Goal: Task Accomplishment & Management: Complete application form

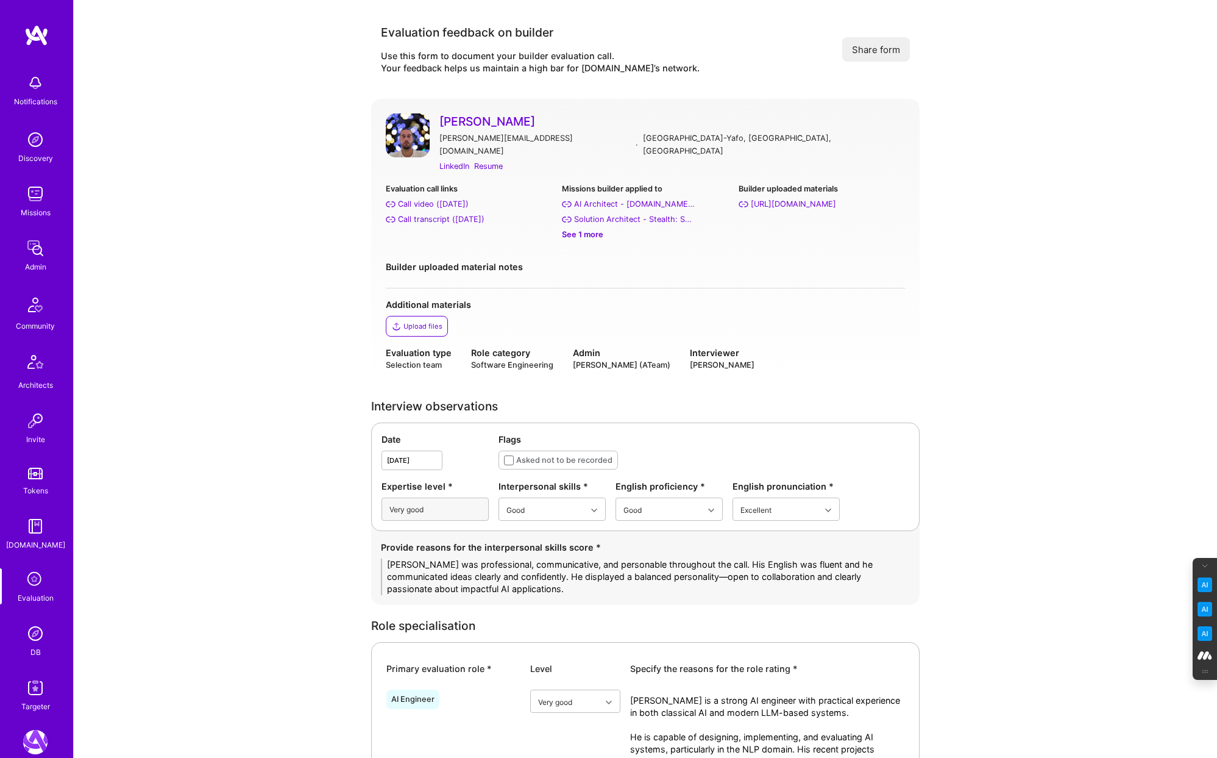
scroll to position [2356, 0]
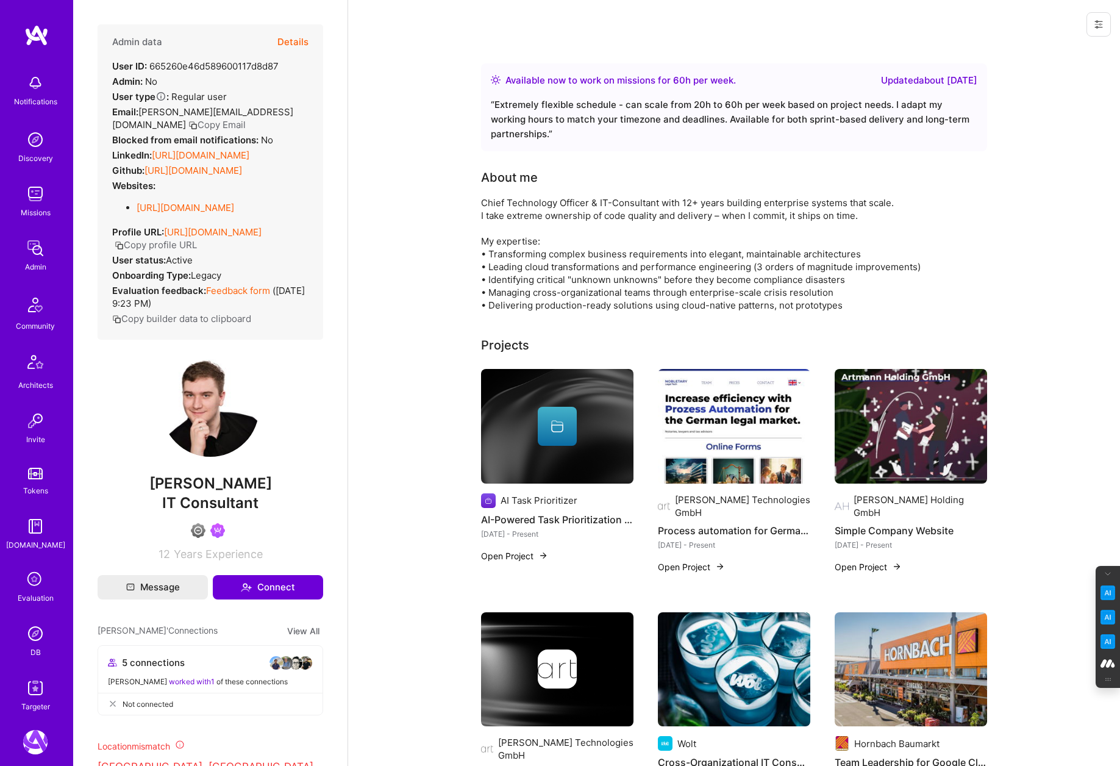
click at [297, 37] on button "Details" at bounding box center [292, 41] width 31 height 35
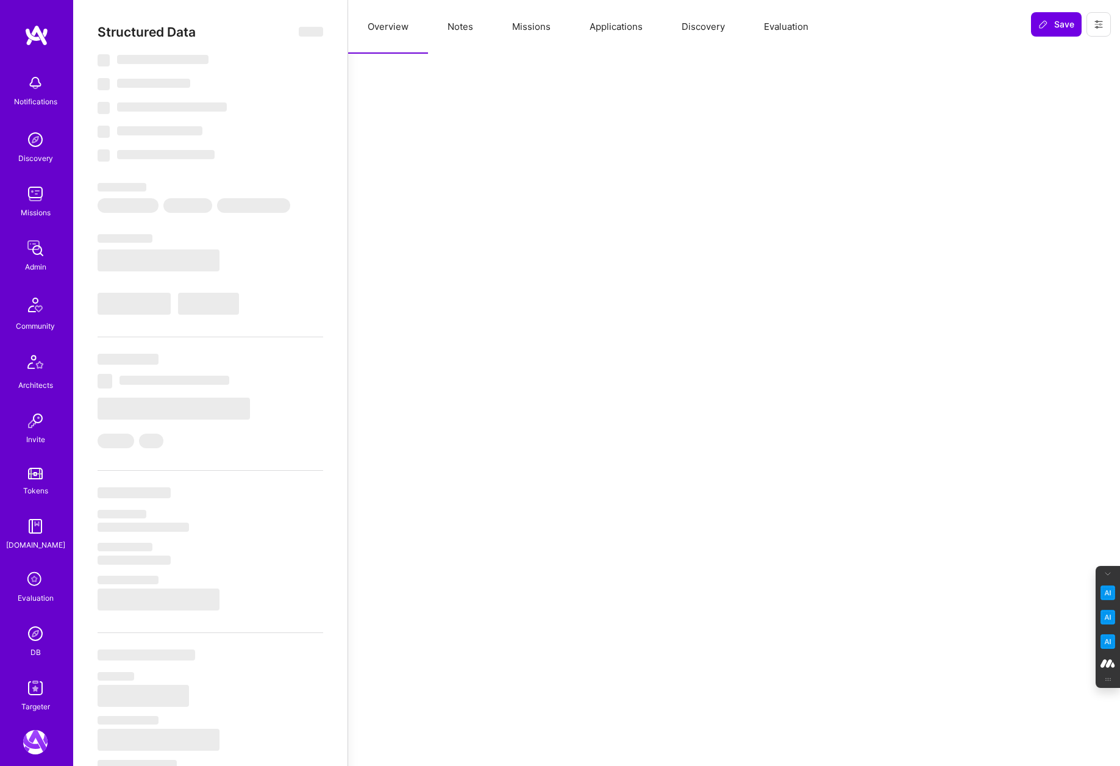
select select "Right Now"
select select "4"
select select "6"
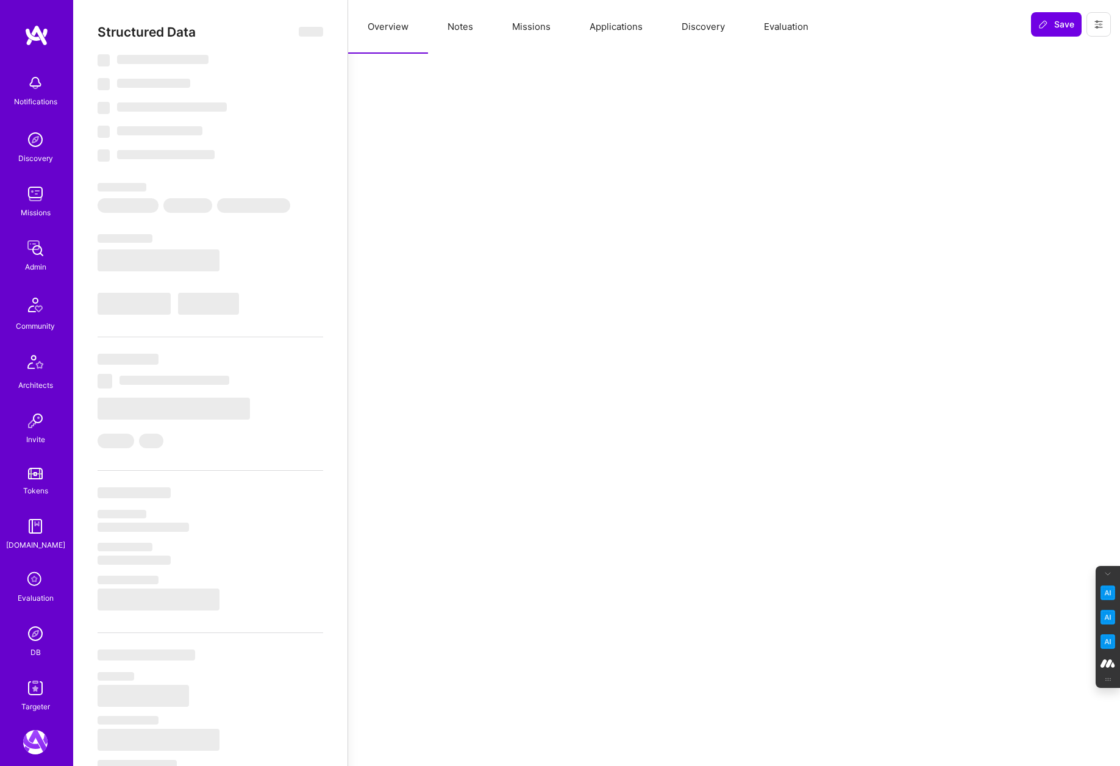
select select "US"
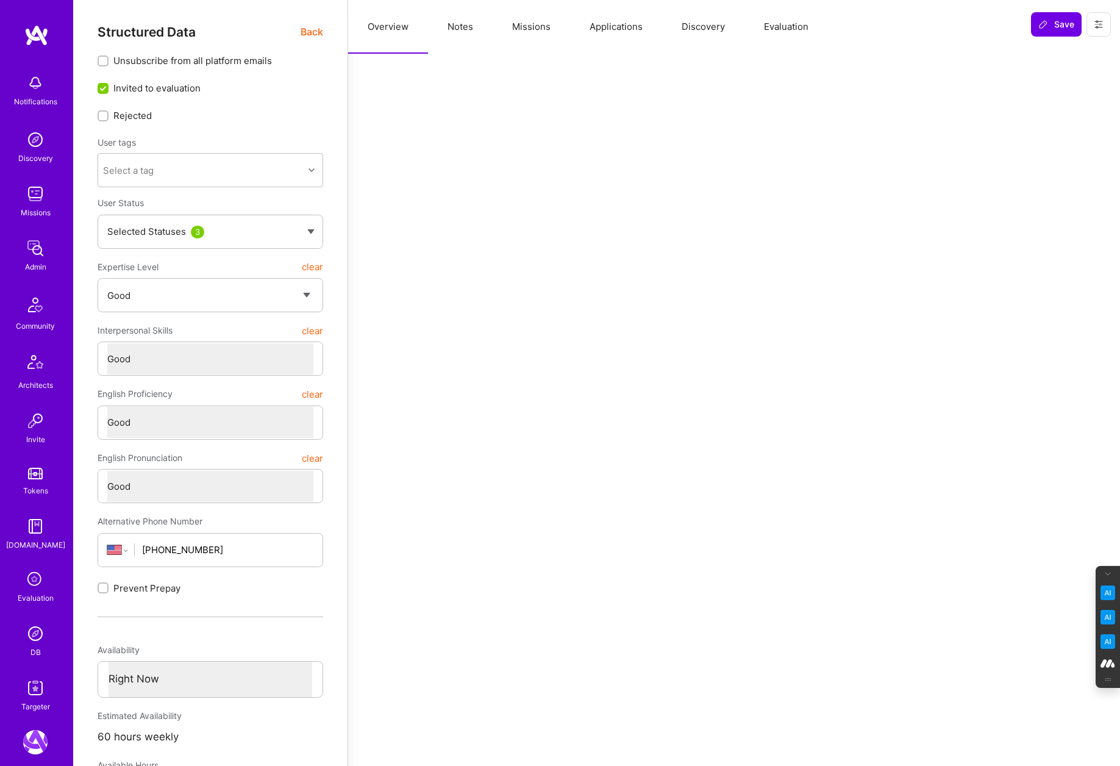
click at [465, 24] on button "Notes" at bounding box center [460, 27] width 65 height 54
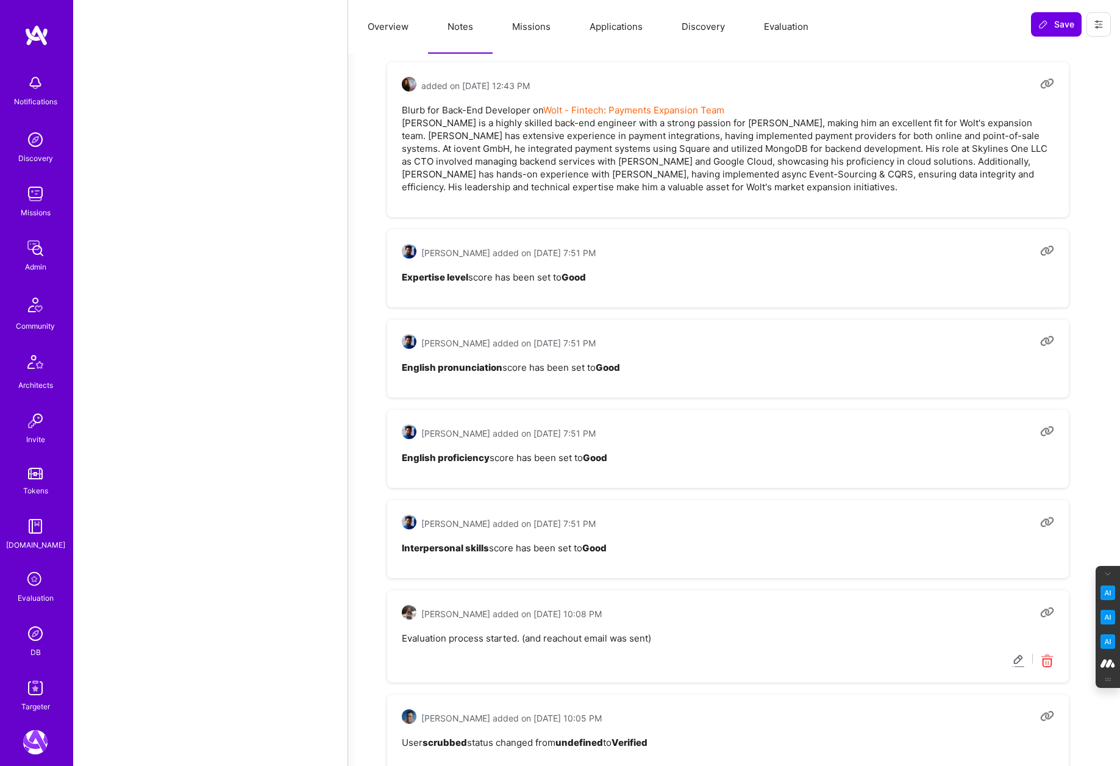
scroll to position [1413, 0]
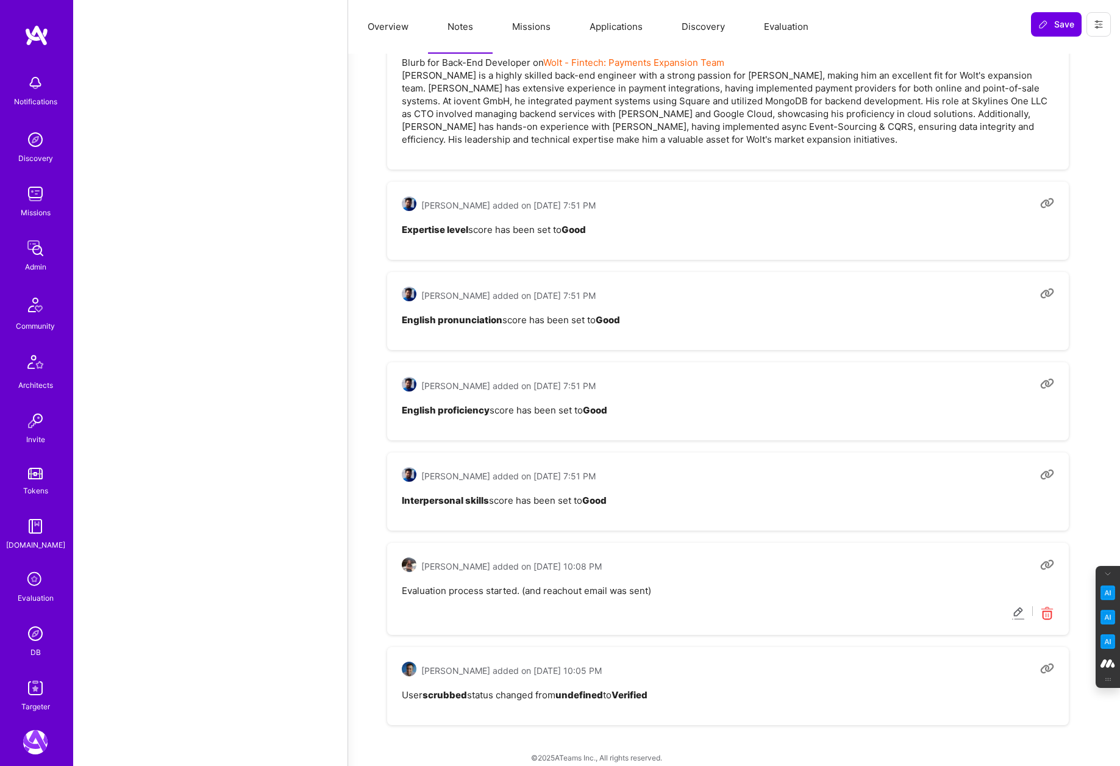
click at [795, 28] on button "Evaluation" at bounding box center [786, 27] width 84 height 54
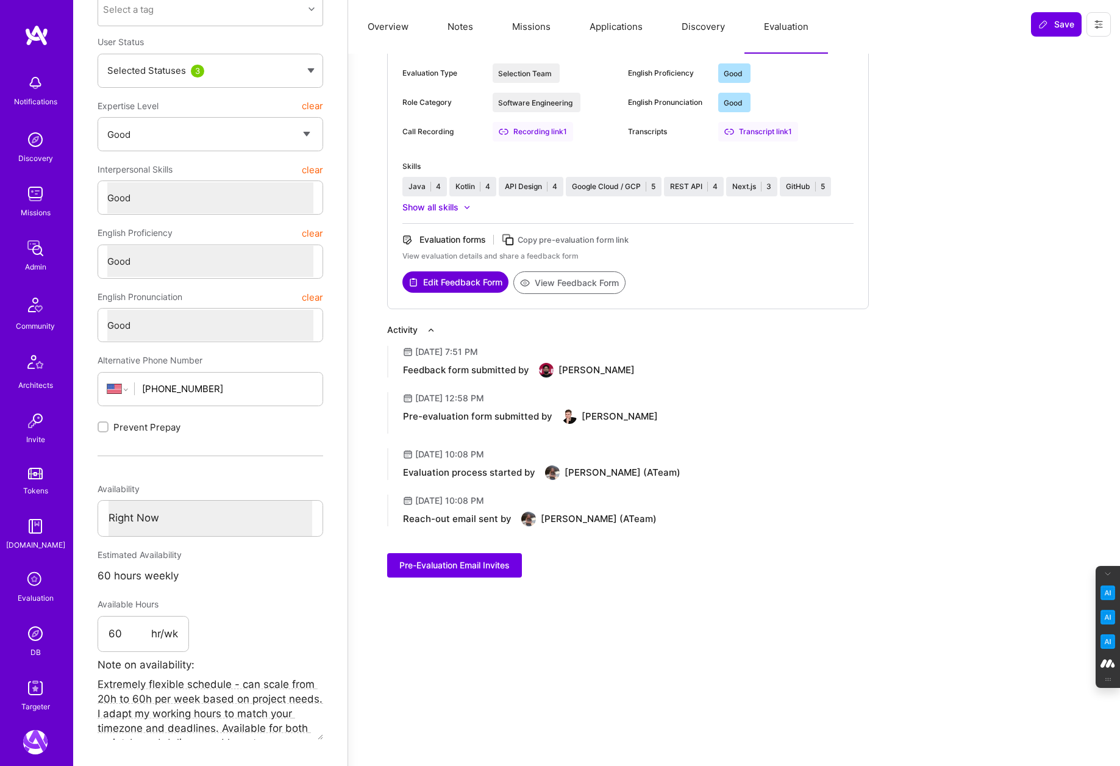
scroll to position [0, 0]
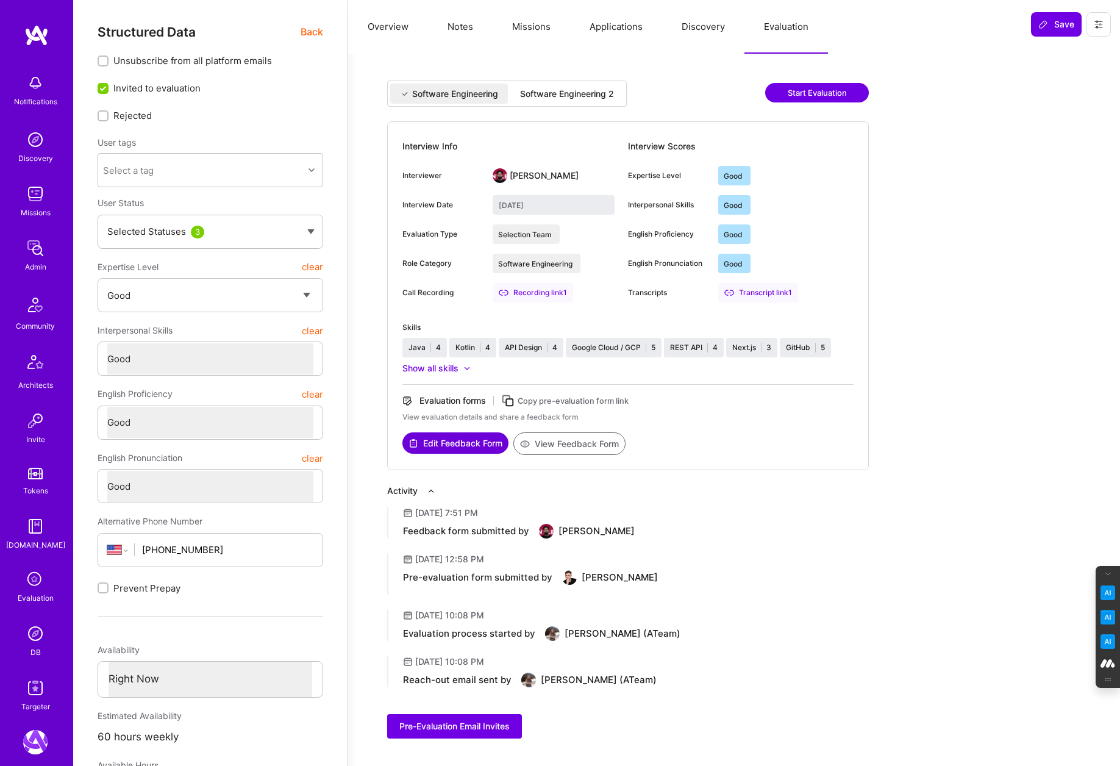
click at [562, 95] on div "Software Engineering 2" at bounding box center [567, 94] width 94 height 12
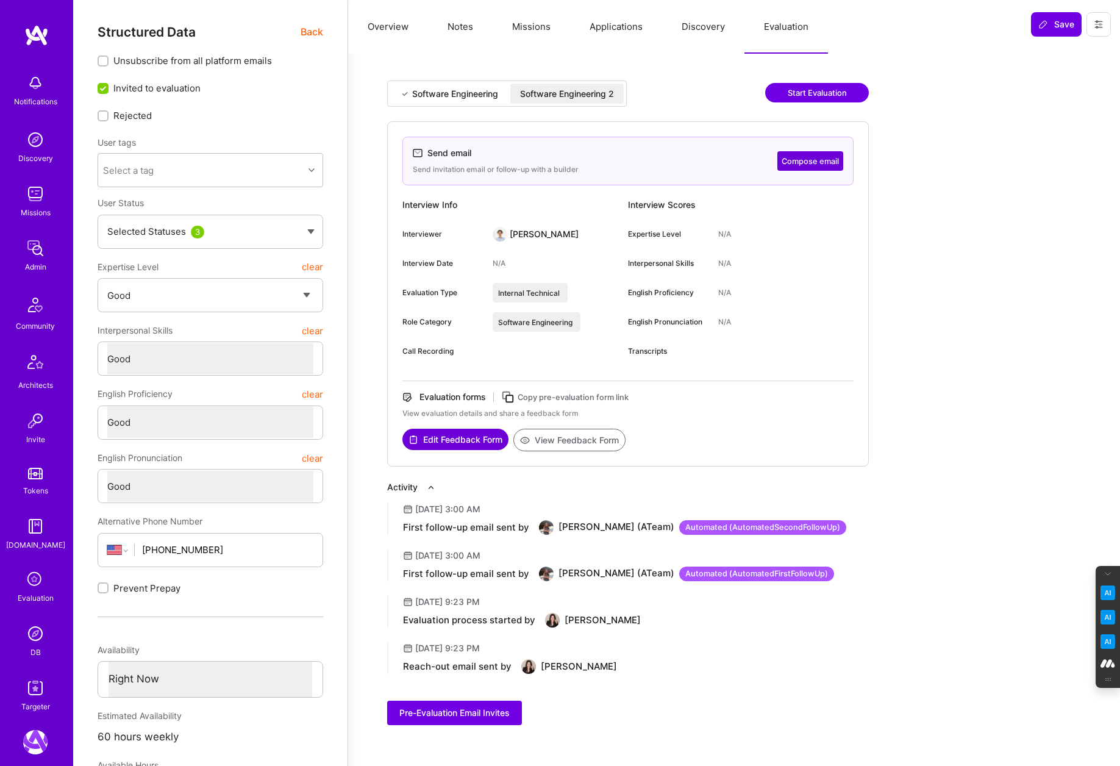
click at [460, 99] on div "Software Engineering" at bounding box center [455, 94] width 86 height 12
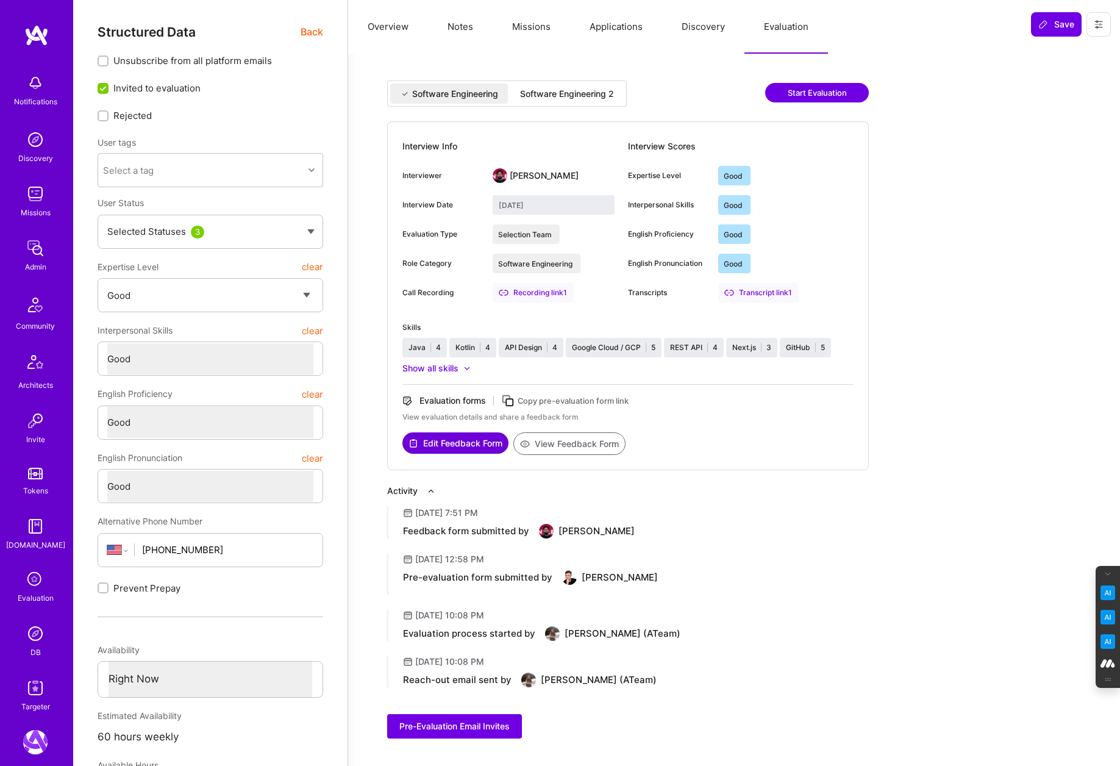
click at [535, 24] on button "Missions" at bounding box center [531, 27] width 77 height 54
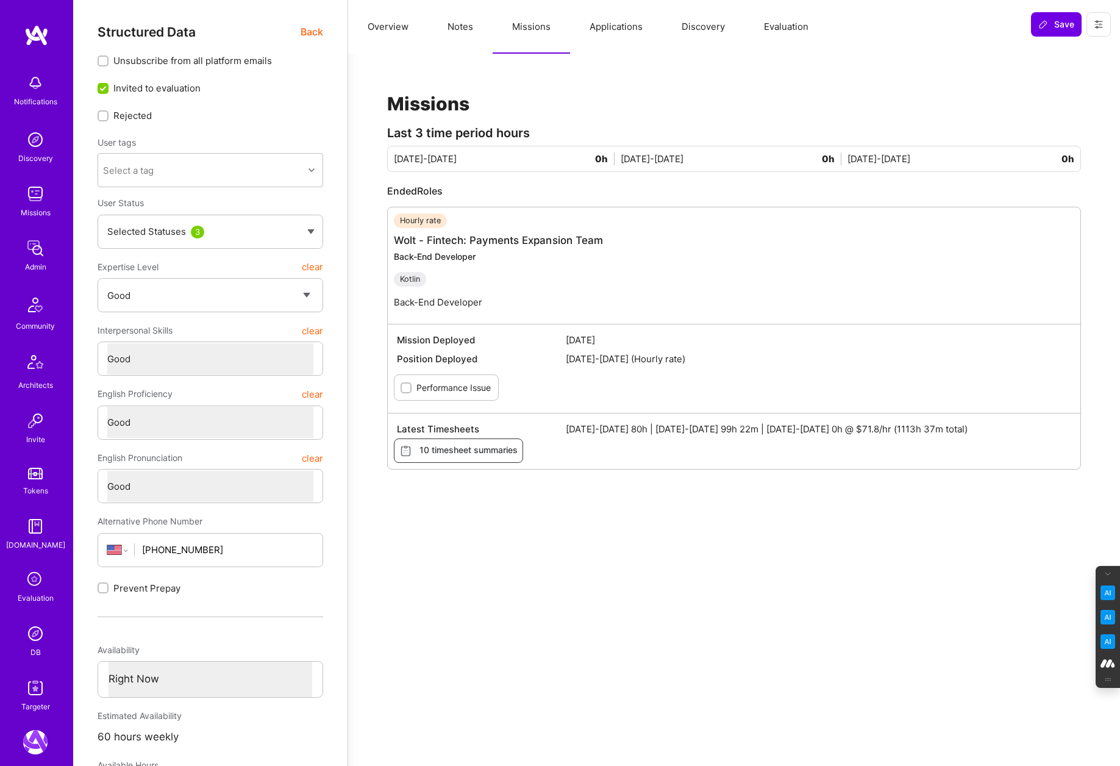
click at [460, 28] on button "Notes" at bounding box center [460, 27] width 65 height 54
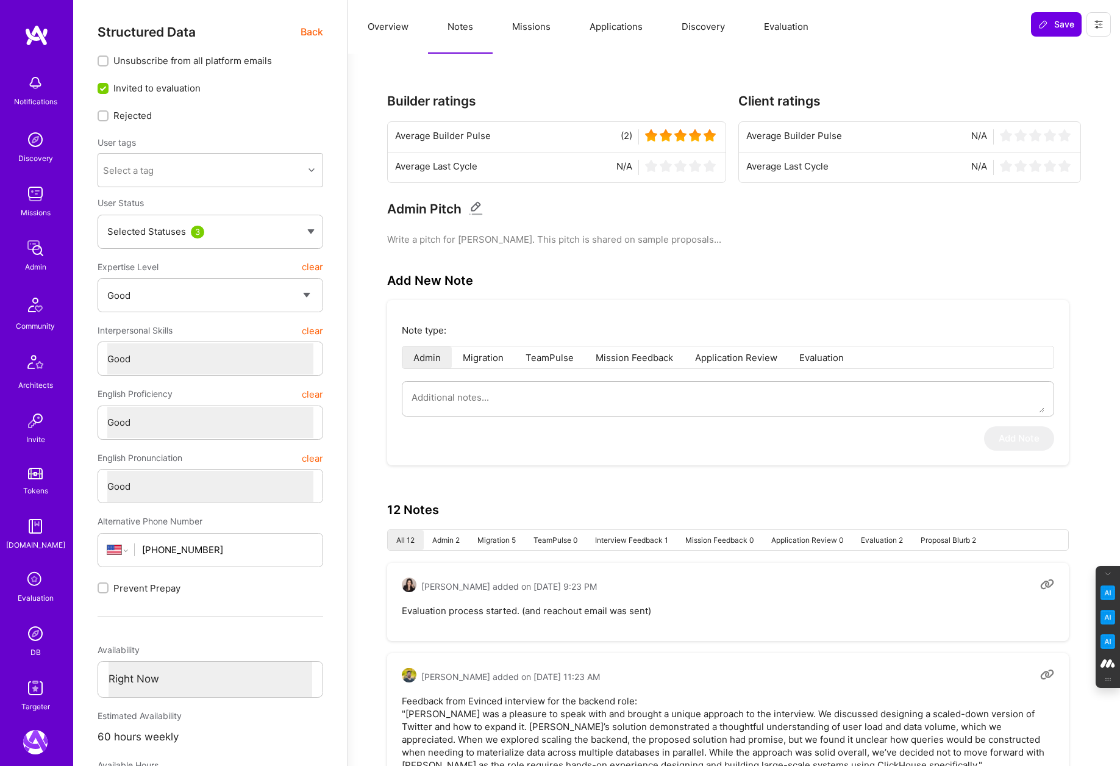
click at [788, 23] on button "Evaluation" at bounding box center [786, 27] width 84 height 54
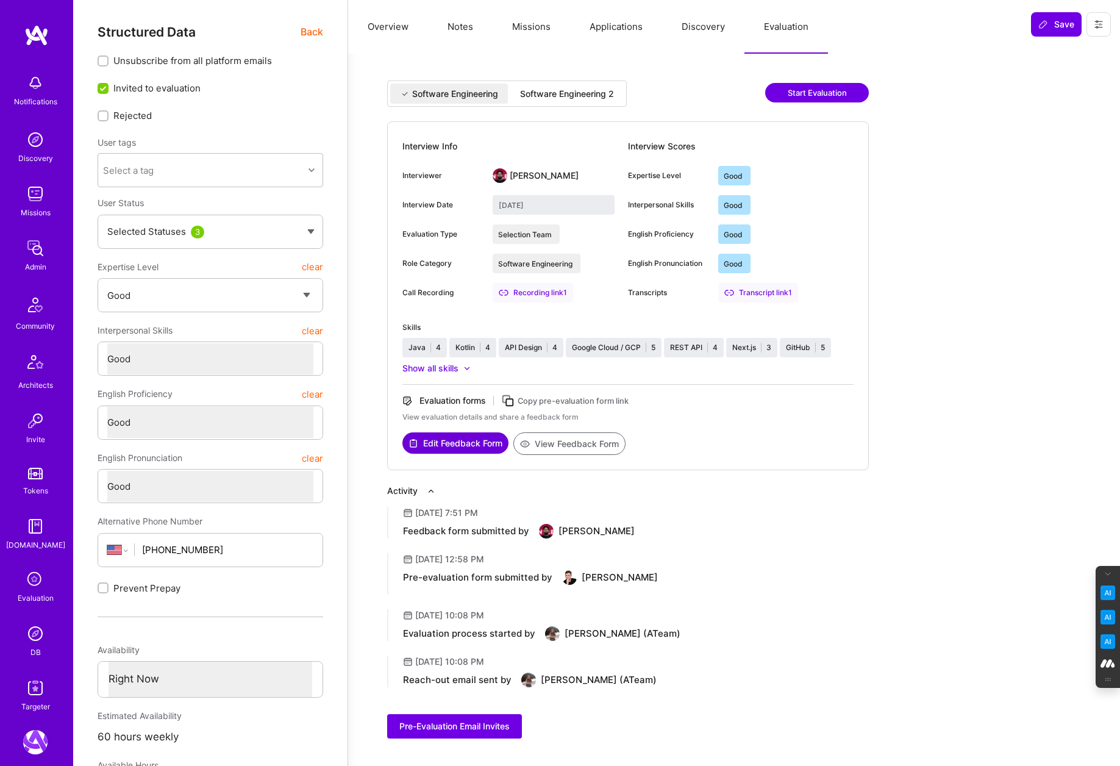
click at [561, 83] on div "Software Engineering Software Engineering 2" at bounding box center [507, 93] width 240 height 26
click at [568, 91] on div "Software Engineering 2" at bounding box center [567, 94] width 94 height 12
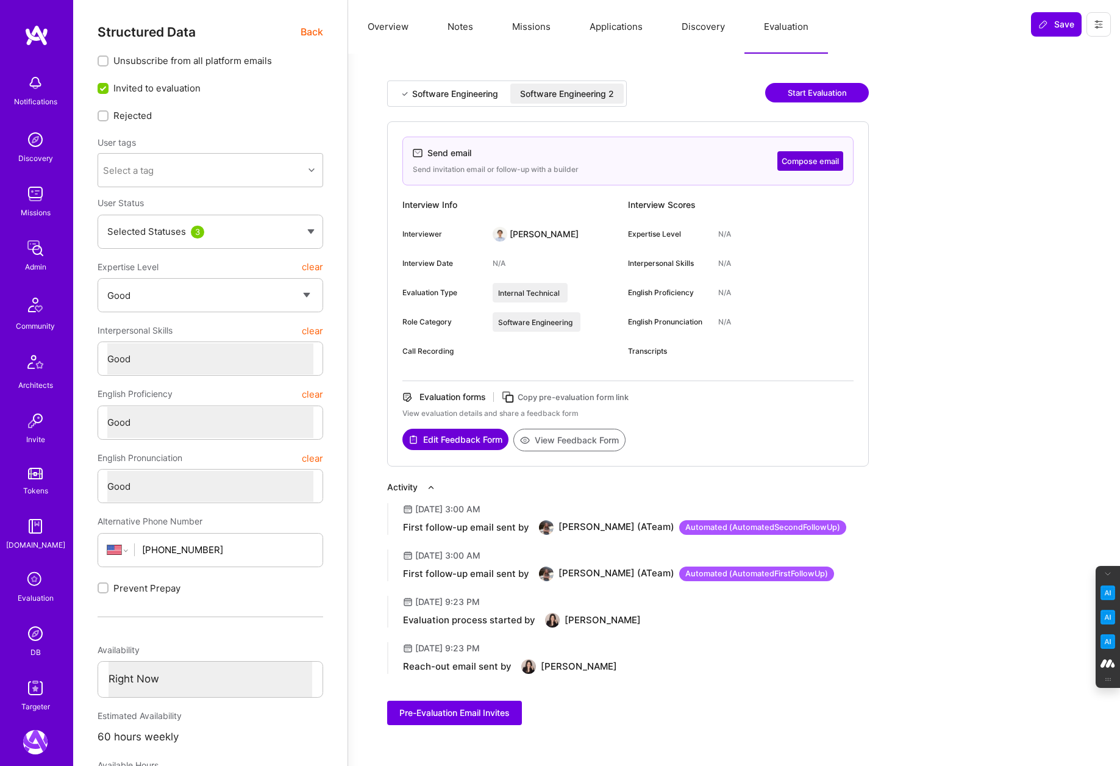
click at [568, 92] on div "Software Engineering 2" at bounding box center [567, 94] width 94 height 12
click at [390, 25] on button "Overview" at bounding box center [388, 27] width 80 height 54
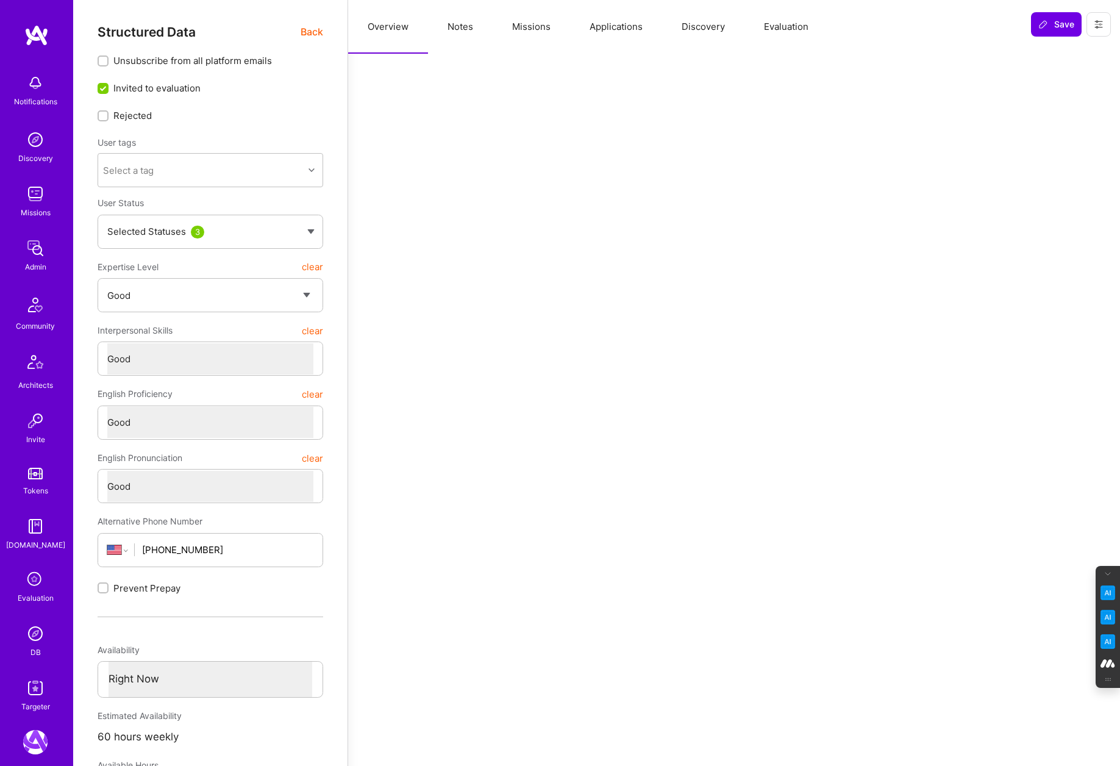
click at [458, 29] on button "Notes" at bounding box center [460, 27] width 65 height 54
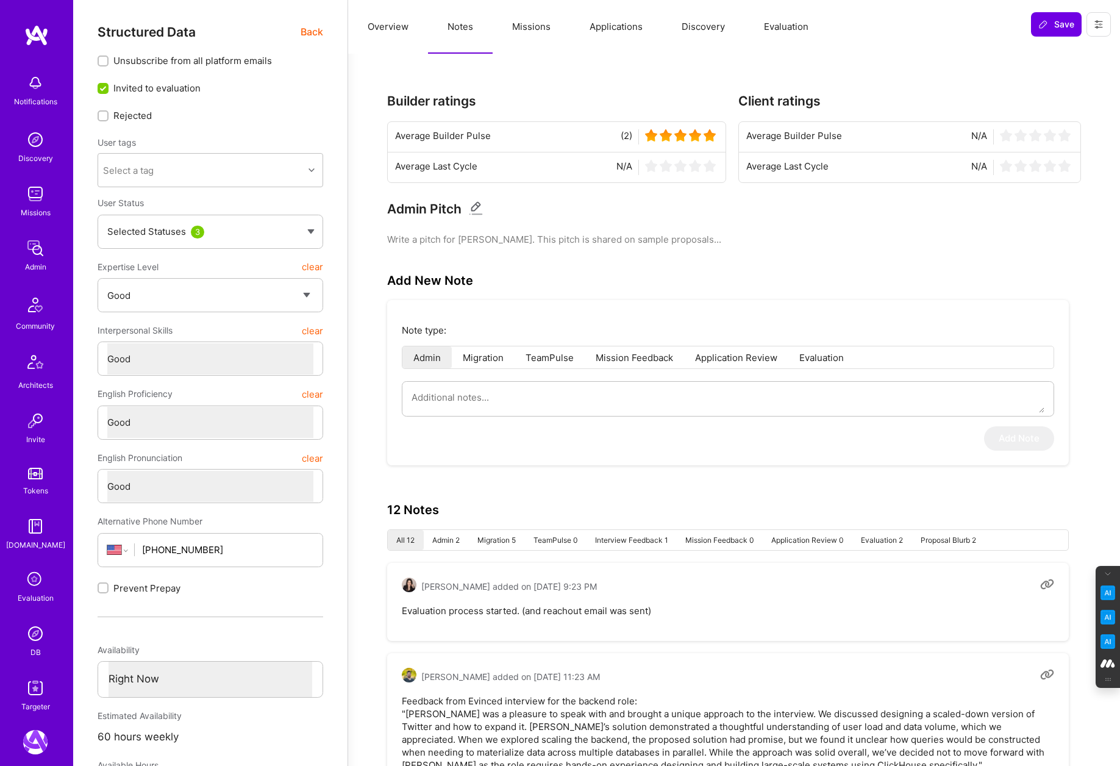
click at [791, 22] on button "Evaluation" at bounding box center [786, 27] width 84 height 54
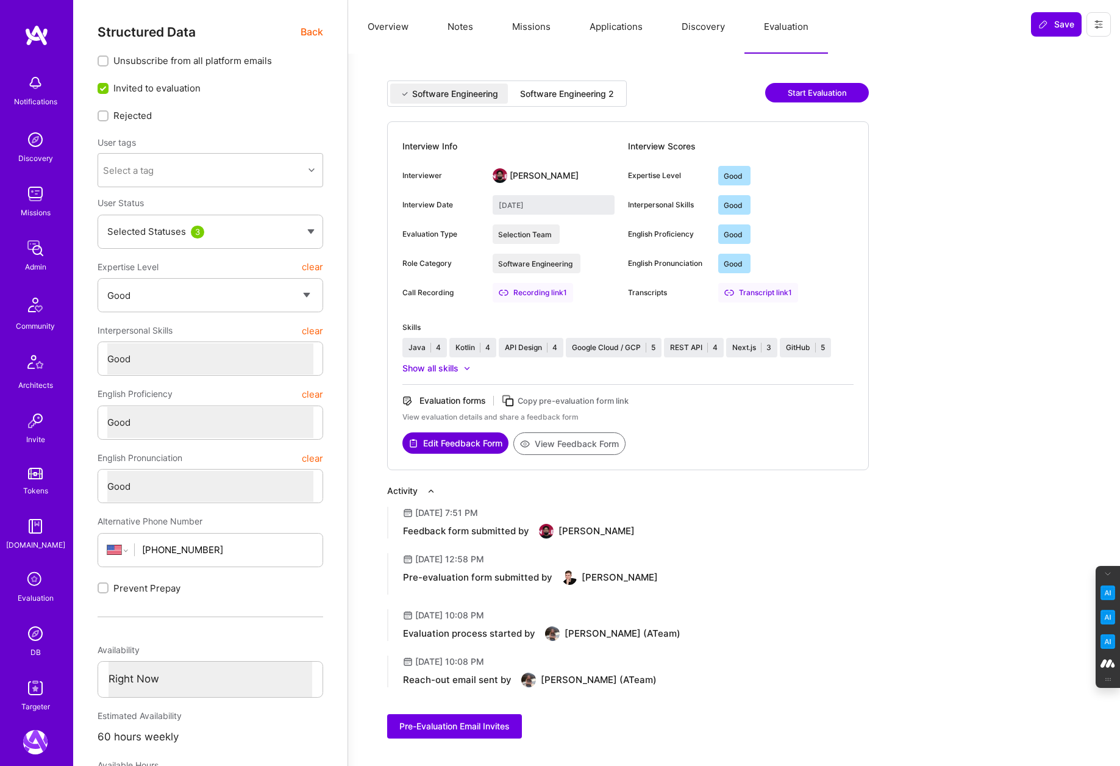
click at [571, 84] on div "Software Engineering 2" at bounding box center [566, 94] width 113 height 20
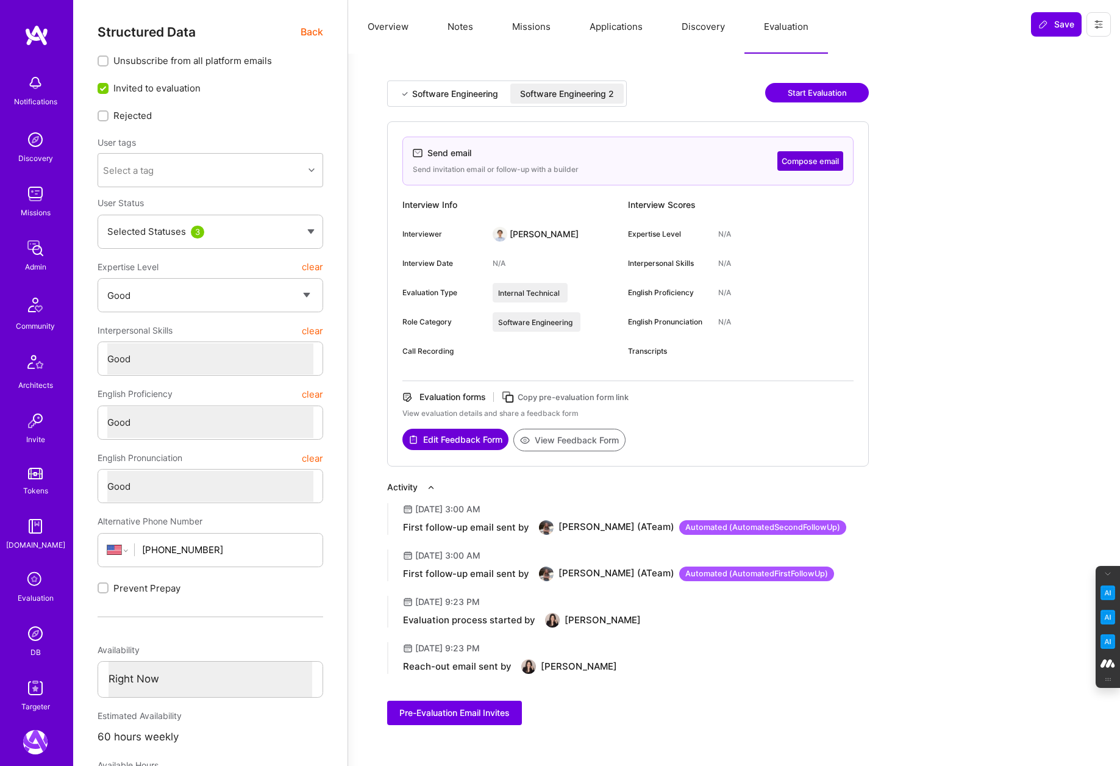
click at [471, 91] on div "Software Engineering" at bounding box center [455, 94] width 86 height 12
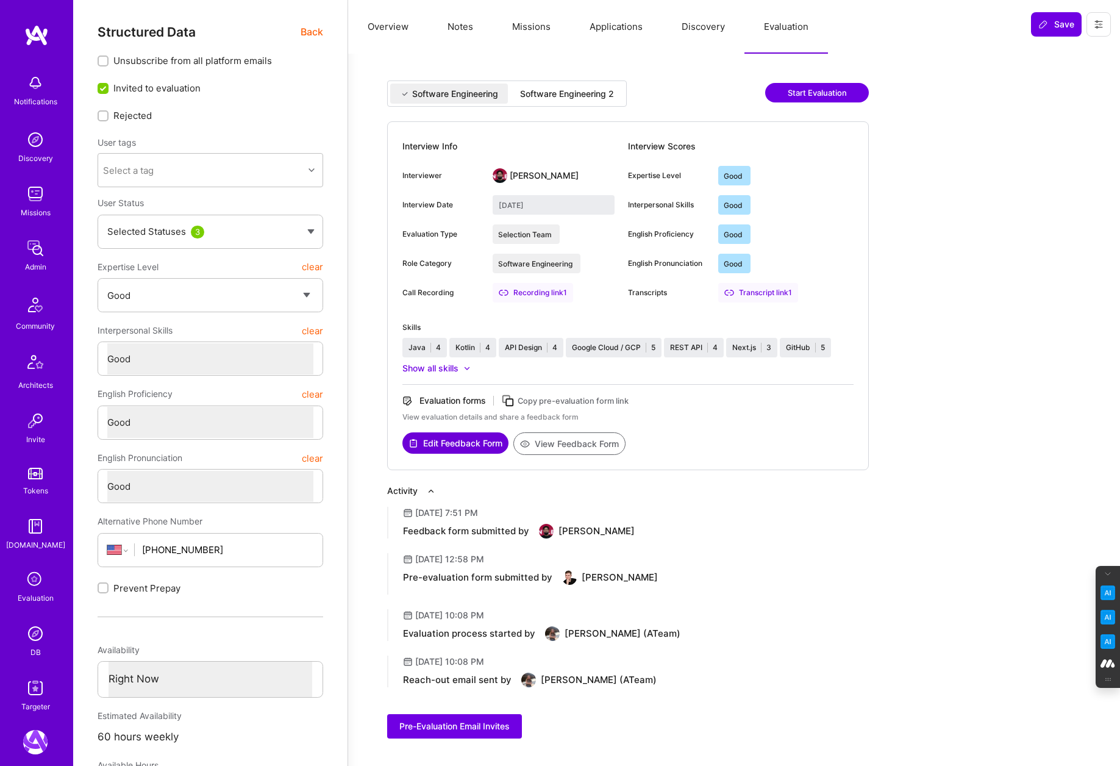
click at [575, 90] on div "Software Engineering 2" at bounding box center [567, 94] width 94 height 12
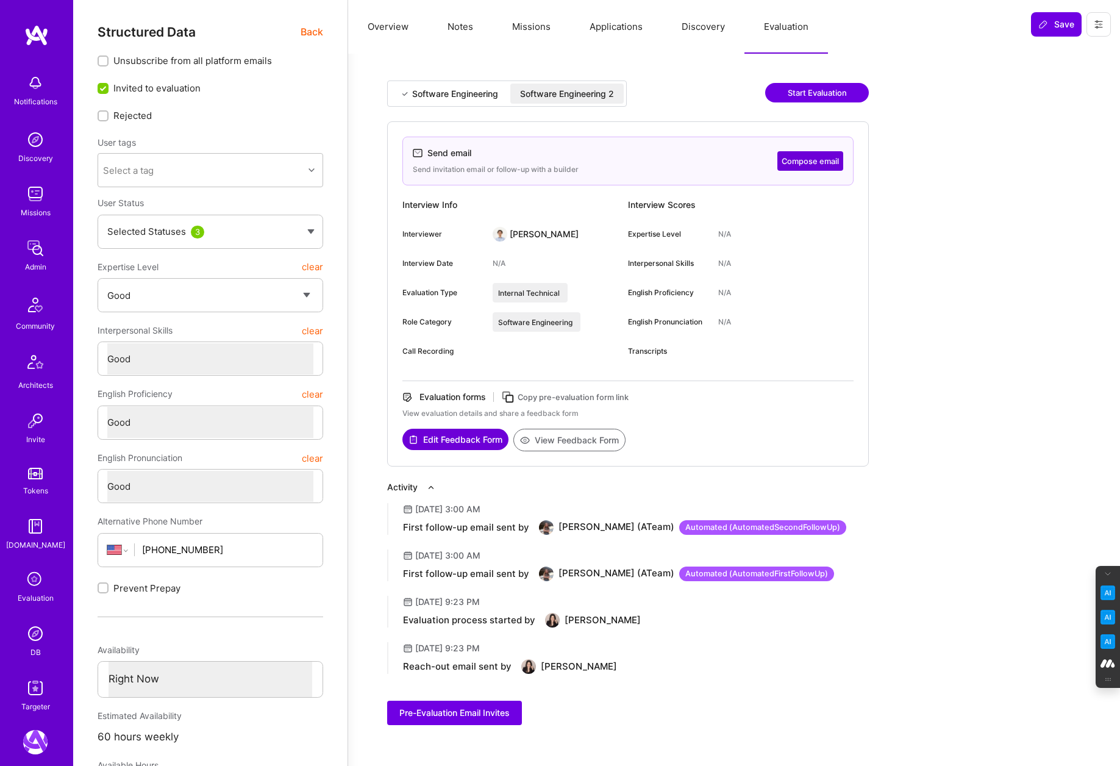
click at [447, 85] on div "Software Engineering" at bounding box center [449, 94] width 118 height 20
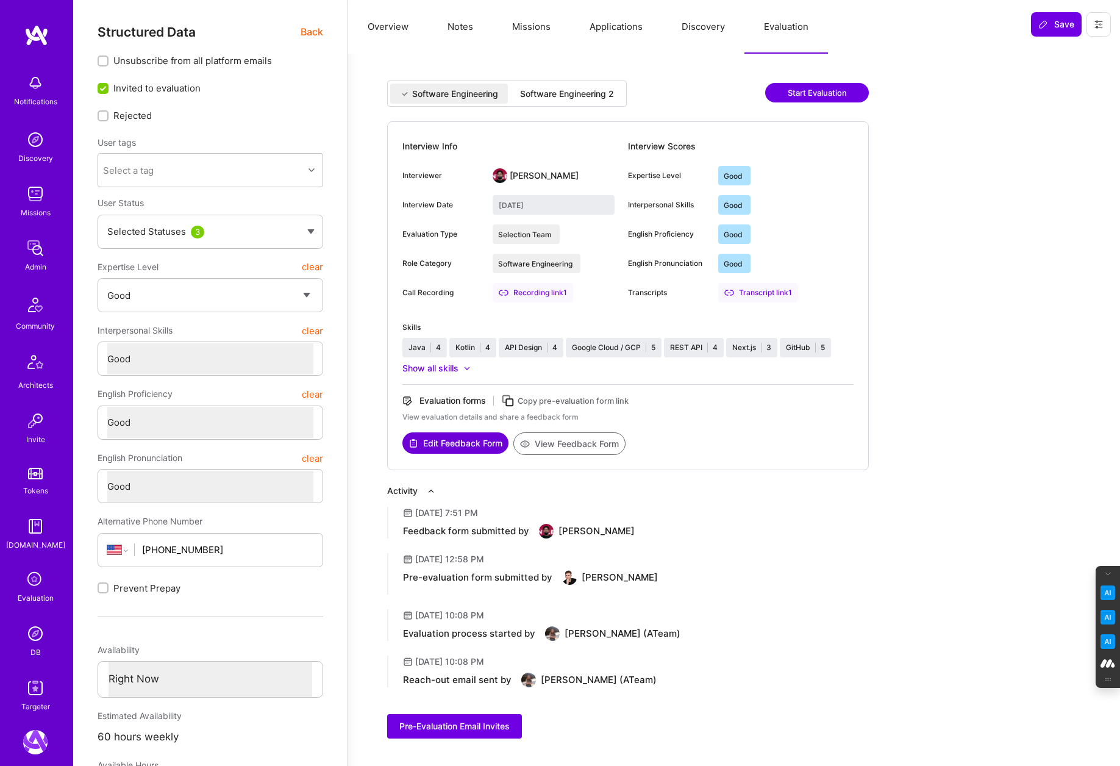
click at [557, 92] on div "Software Engineering 2" at bounding box center [567, 94] width 94 height 12
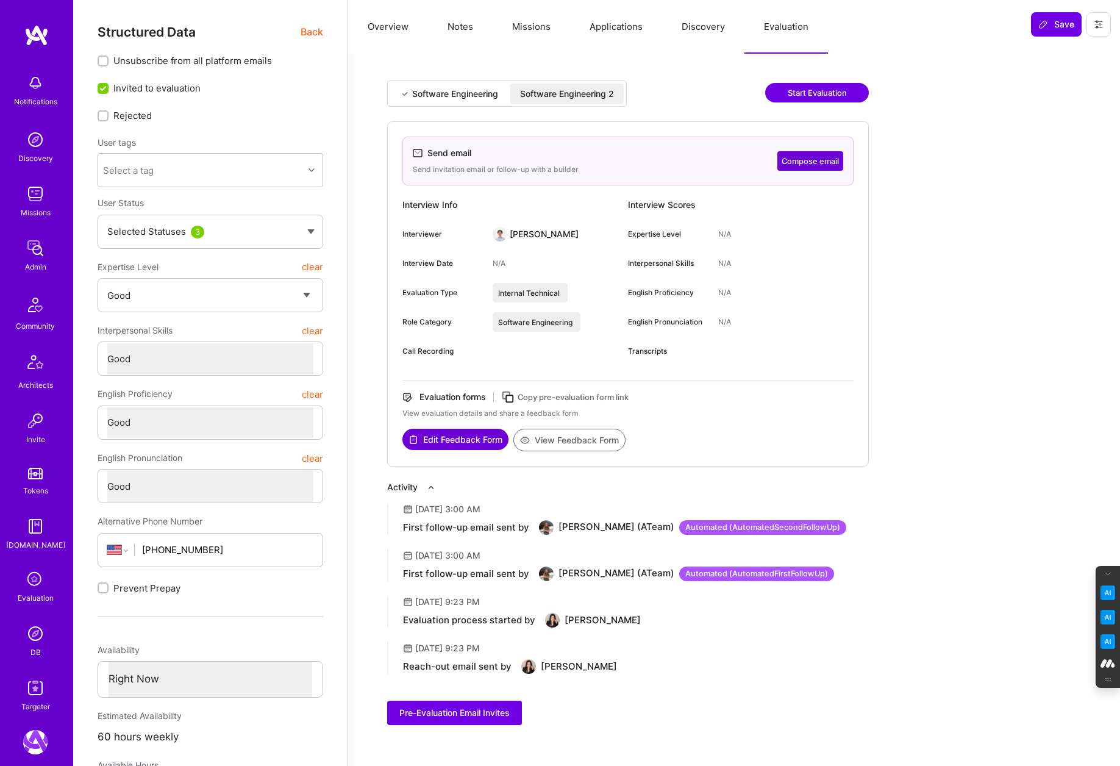
click at [456, 26] on button "Notes" at bounding box center [460, 27] width 65 height 54
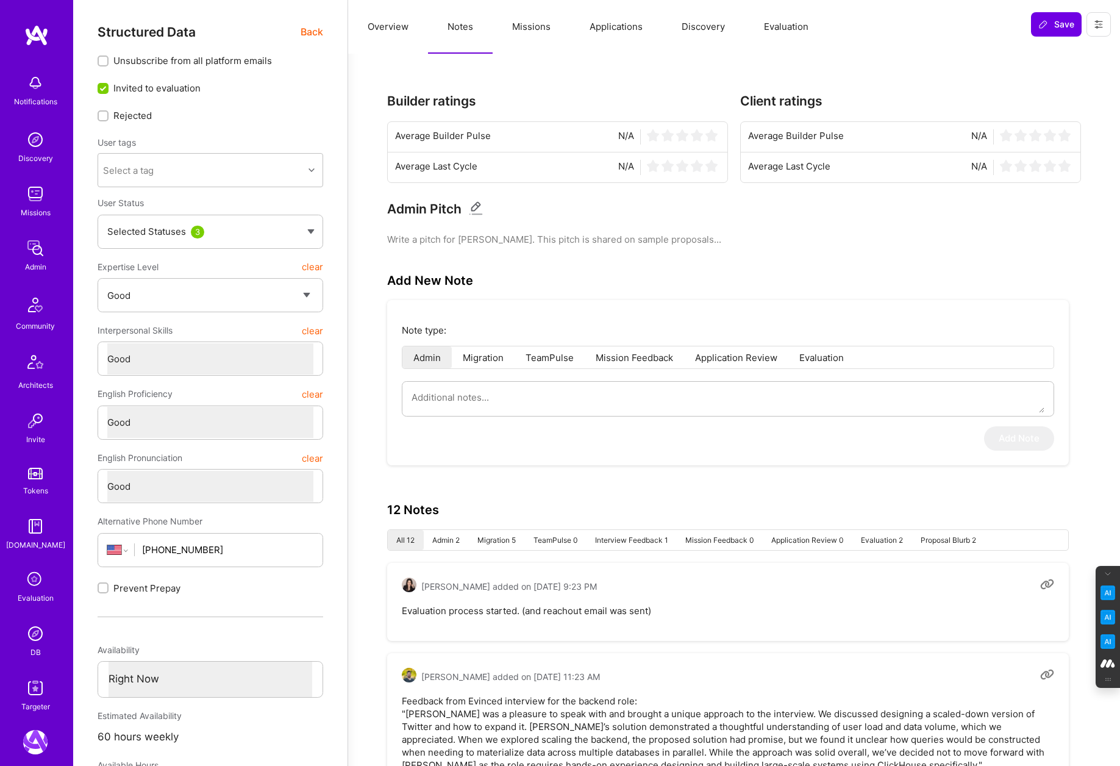
click at [307, 32] on span "Back" at bounding box center [312, 31] width 23 height 15
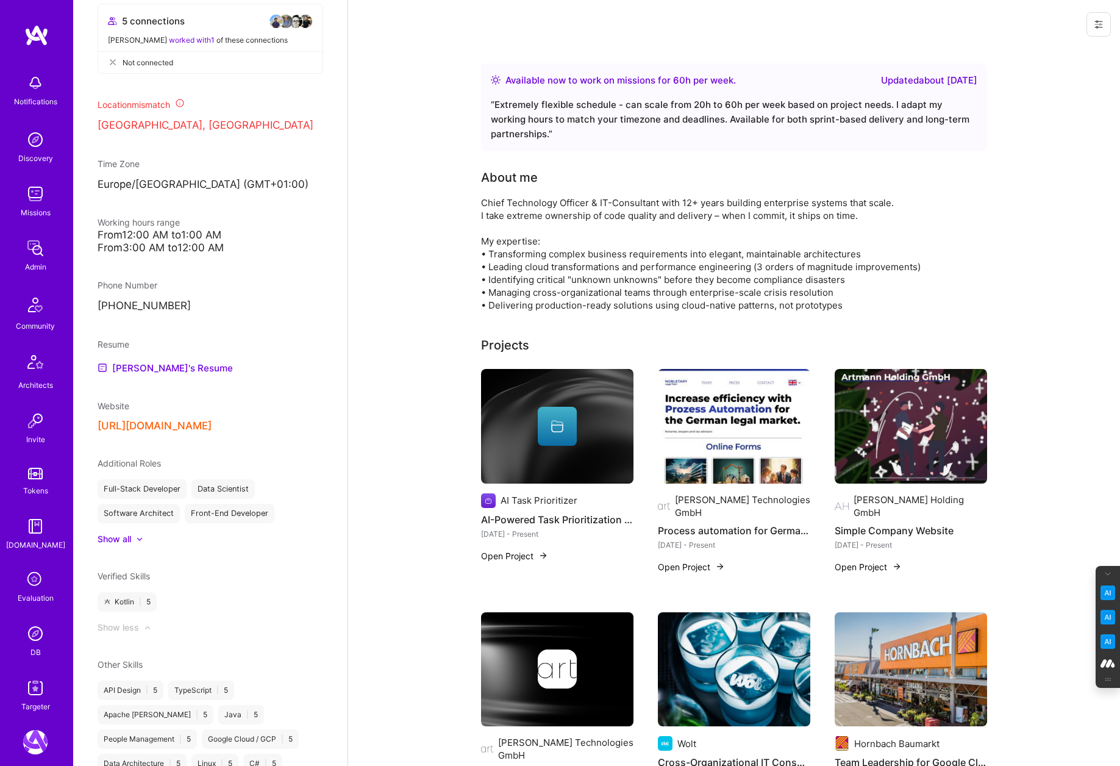
scroll to position [644, 0]
click at [129, 537] on div "Show all" at bounding box center [115, 536] width 34 height 12
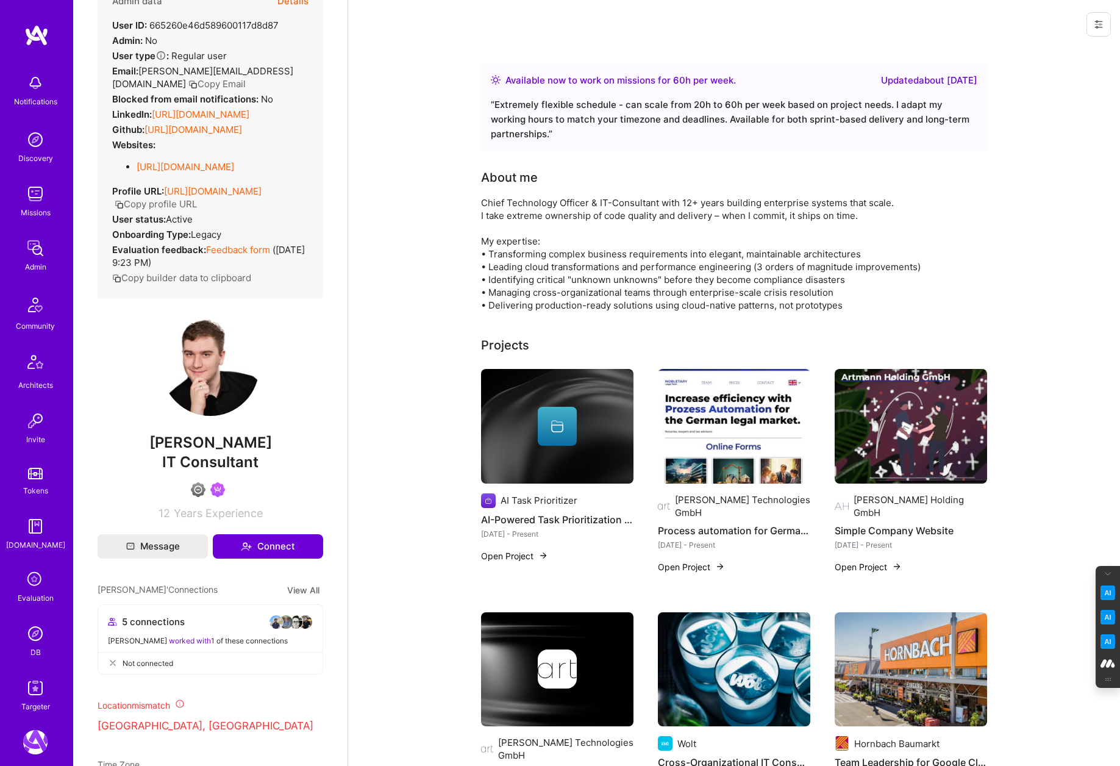
scroll to position [0, 0]
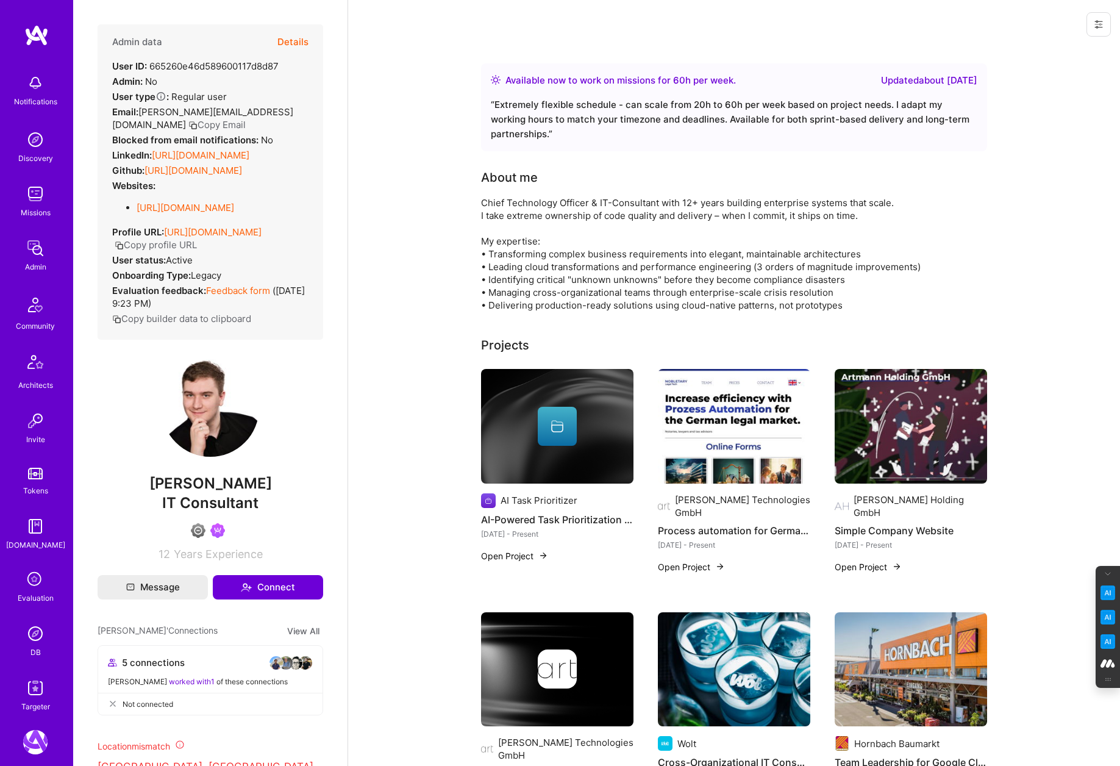
click at [209, 149] on link "https://linkedin.com/in/larsartmann" at bounding box center [201, 155] width 98 height 12
click at [288, 37] on button "Details" at bounding box center [292, 41] width 31 height 35
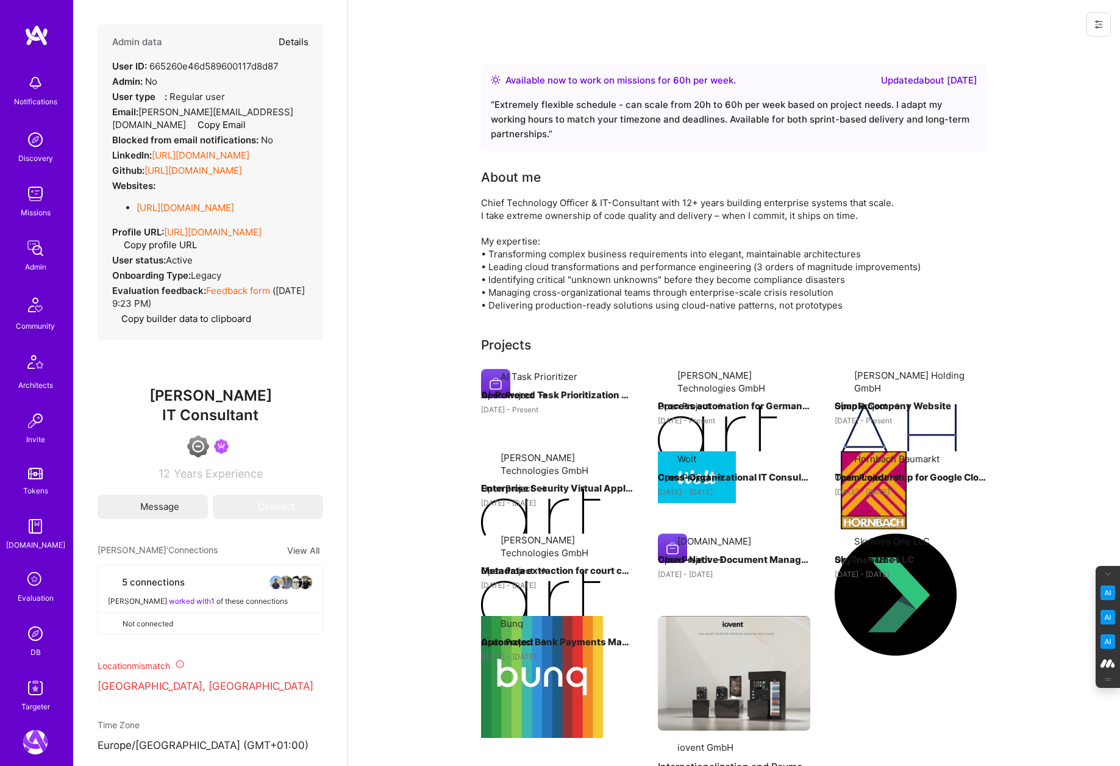
type textarea "x"
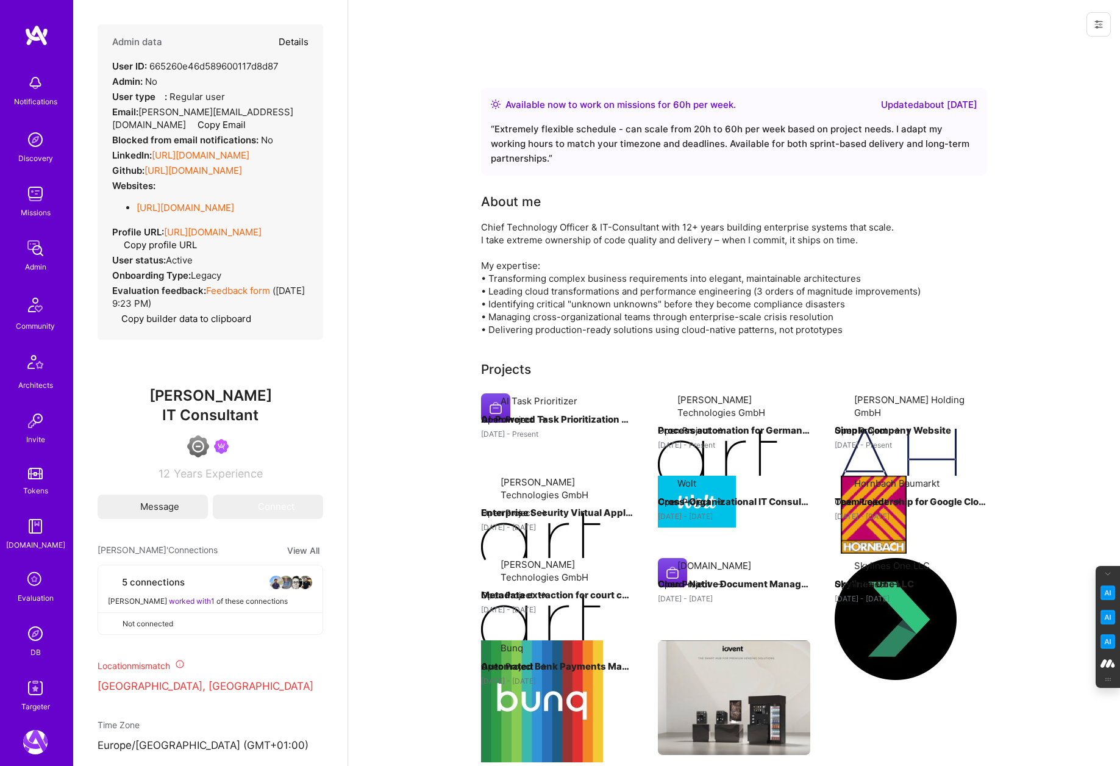
select select "4"
select select "6"
select select "US"
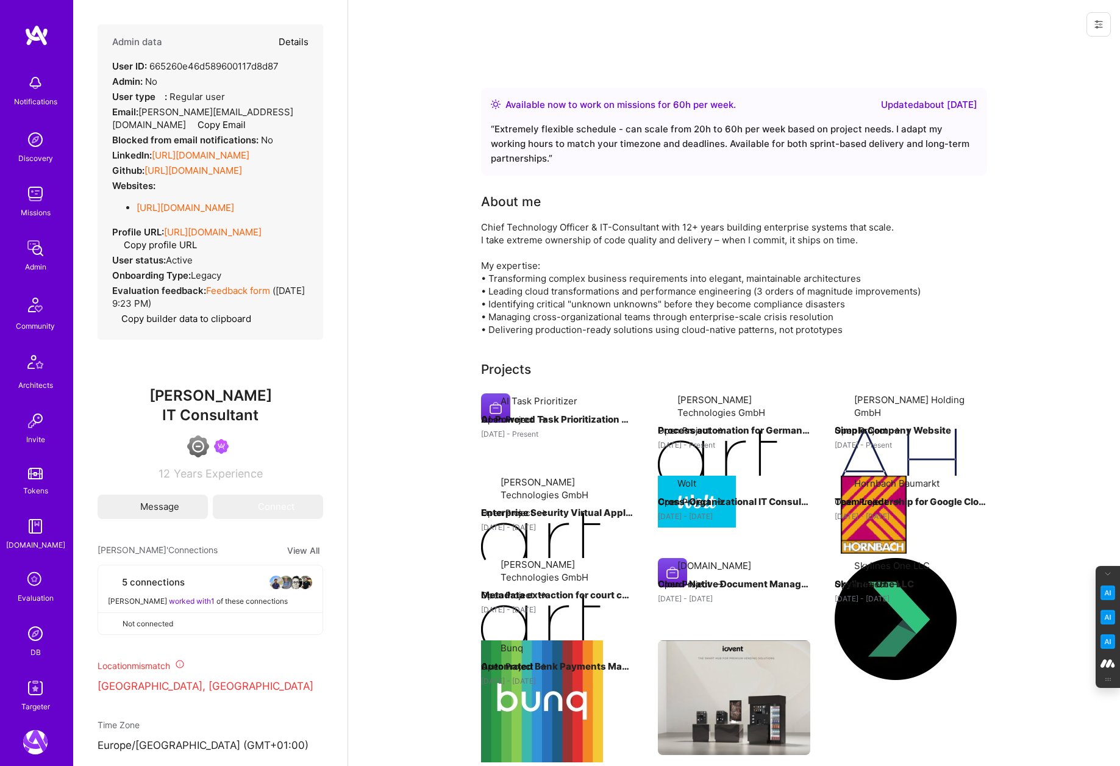
select select "Right Now"
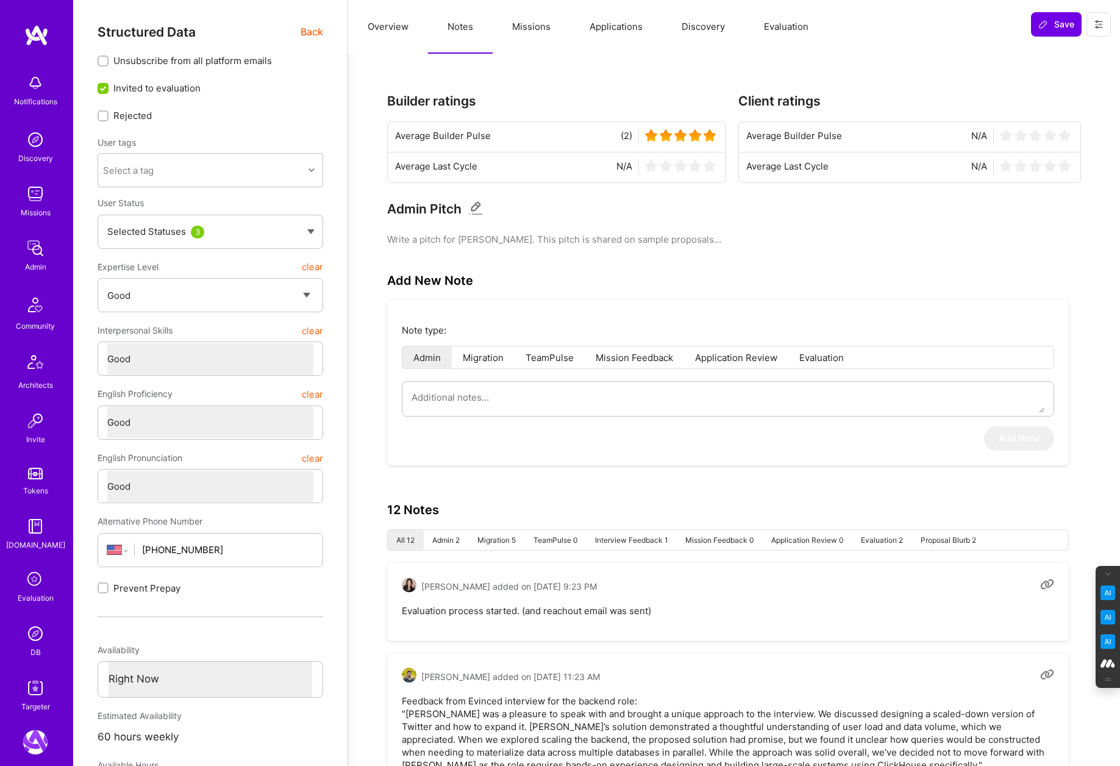
click at [533, 35] on button "Missions" at bounding box center [531, 27] width 77 height 54
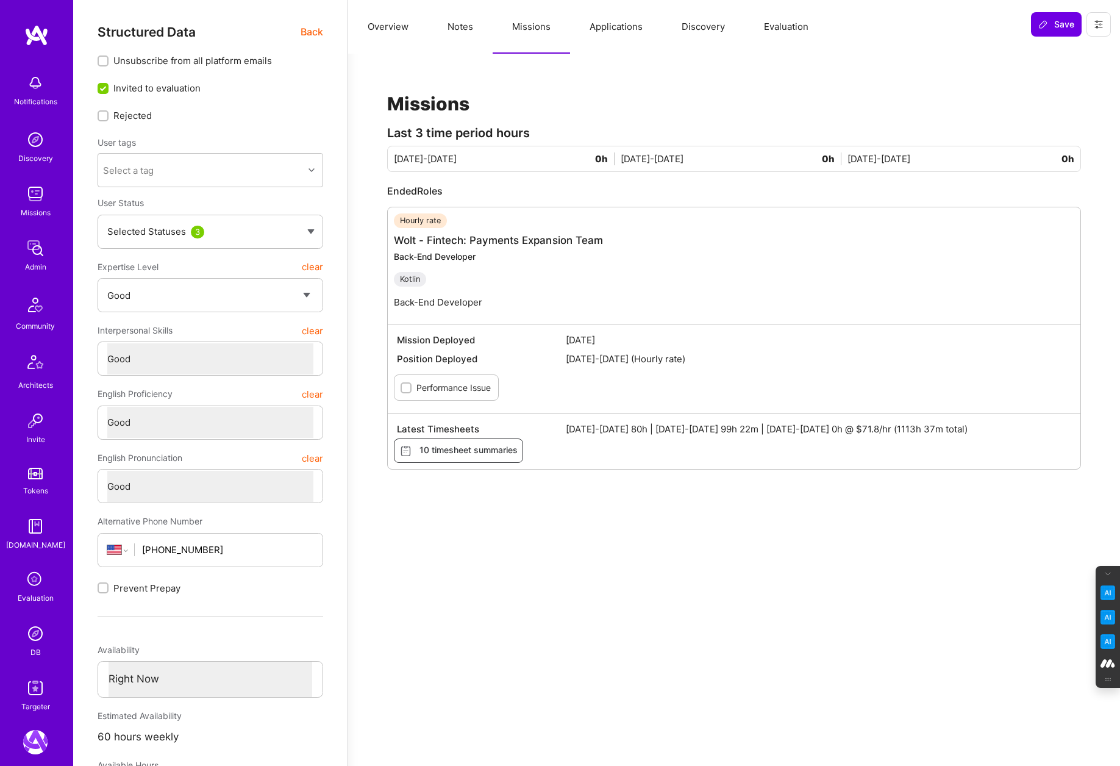
click at [622, 29] on button "Applications" at bounding box center [616, 27] width 92 height 54
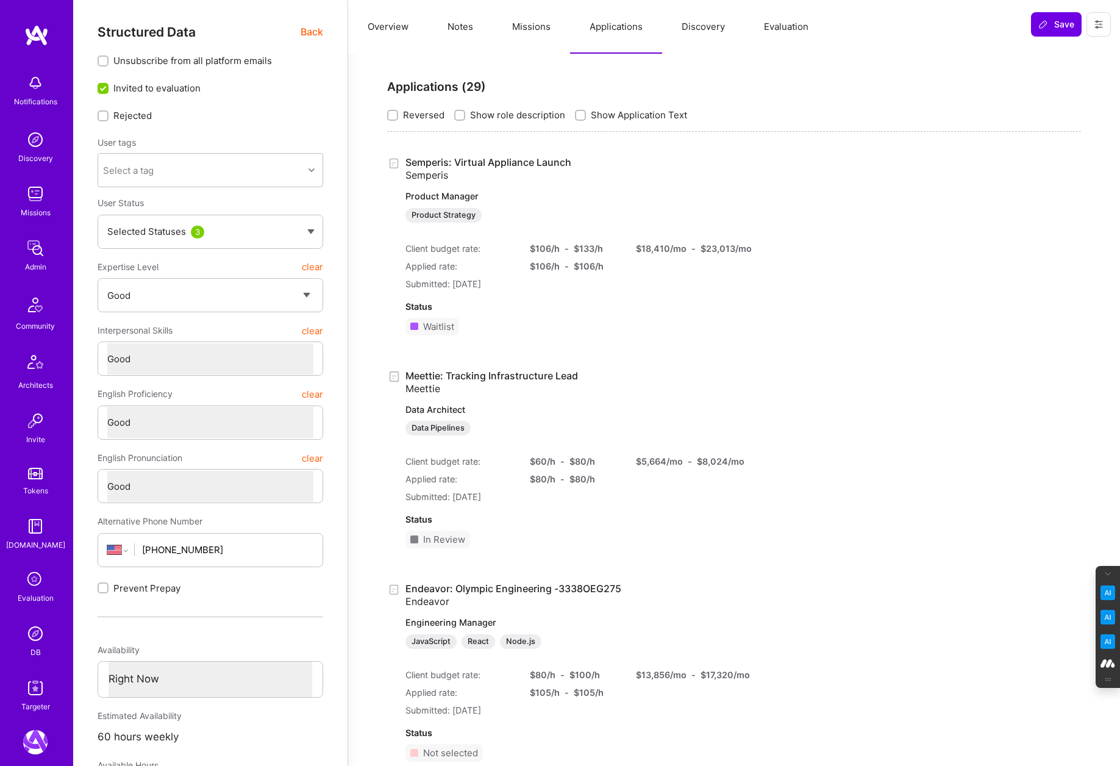
click at [729, 34] on button "Discovery" at bounding box center [703, 27] width 82 height 54
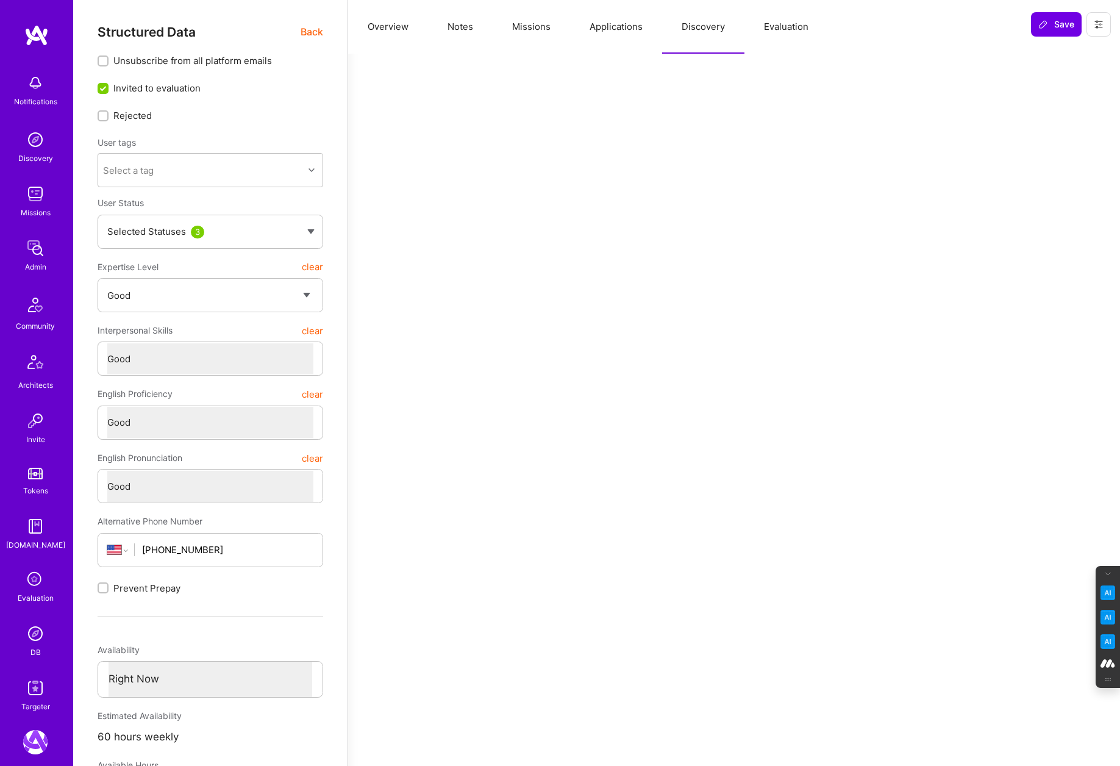
click at [796, 15] on button "Evaluation" at bounding box center [786, 27] width 84 height 54
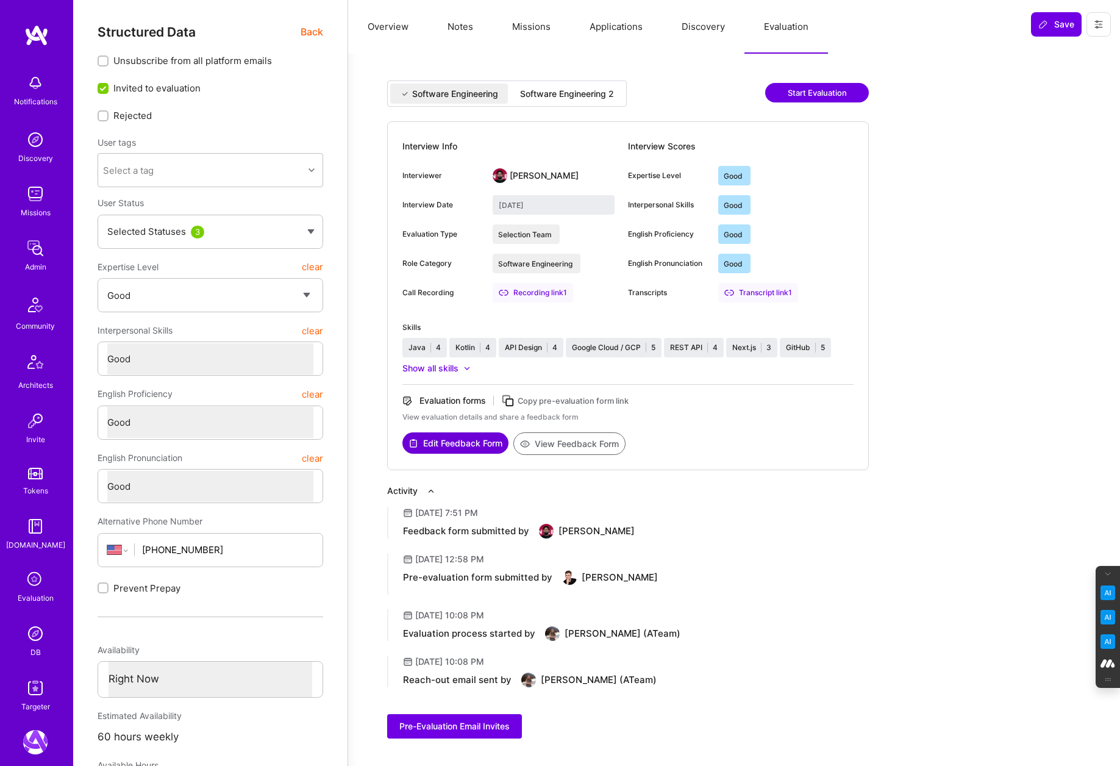
click at [549, 90] on div "Software Engineering 2" at bounding box center [567, 94] width 94 height 12
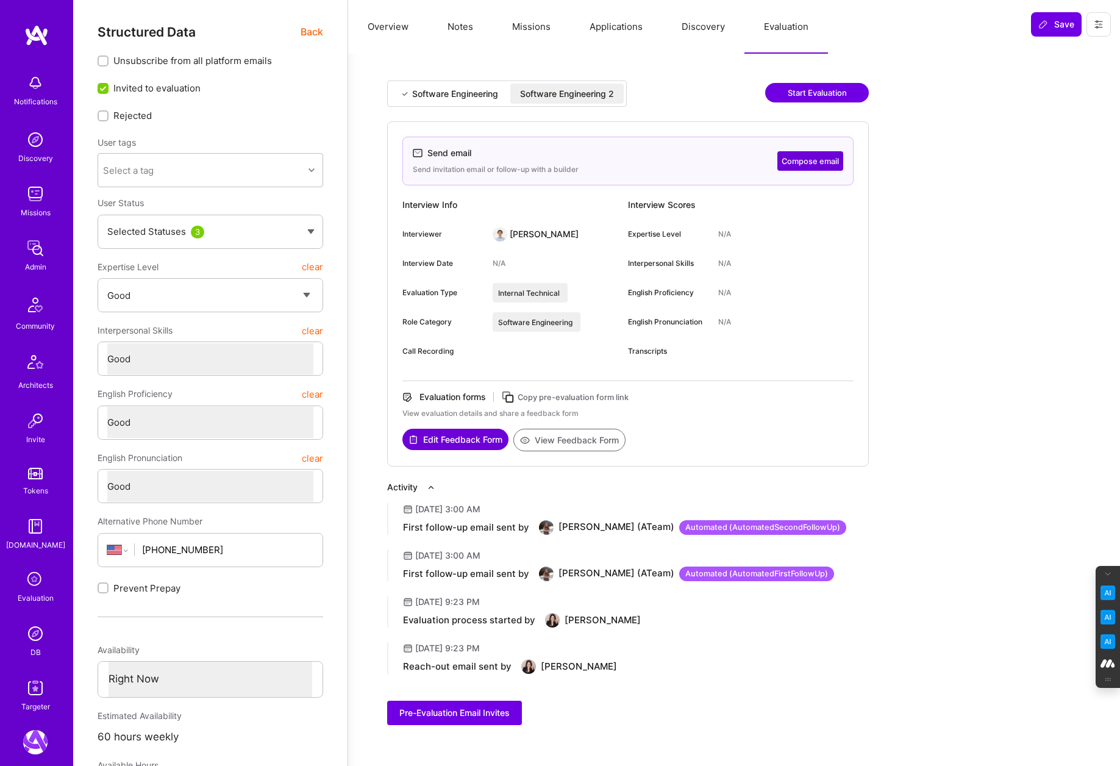
click at [441, 93] on div "Software Engineering" at bounding box center [455, 94] width 86 height 12
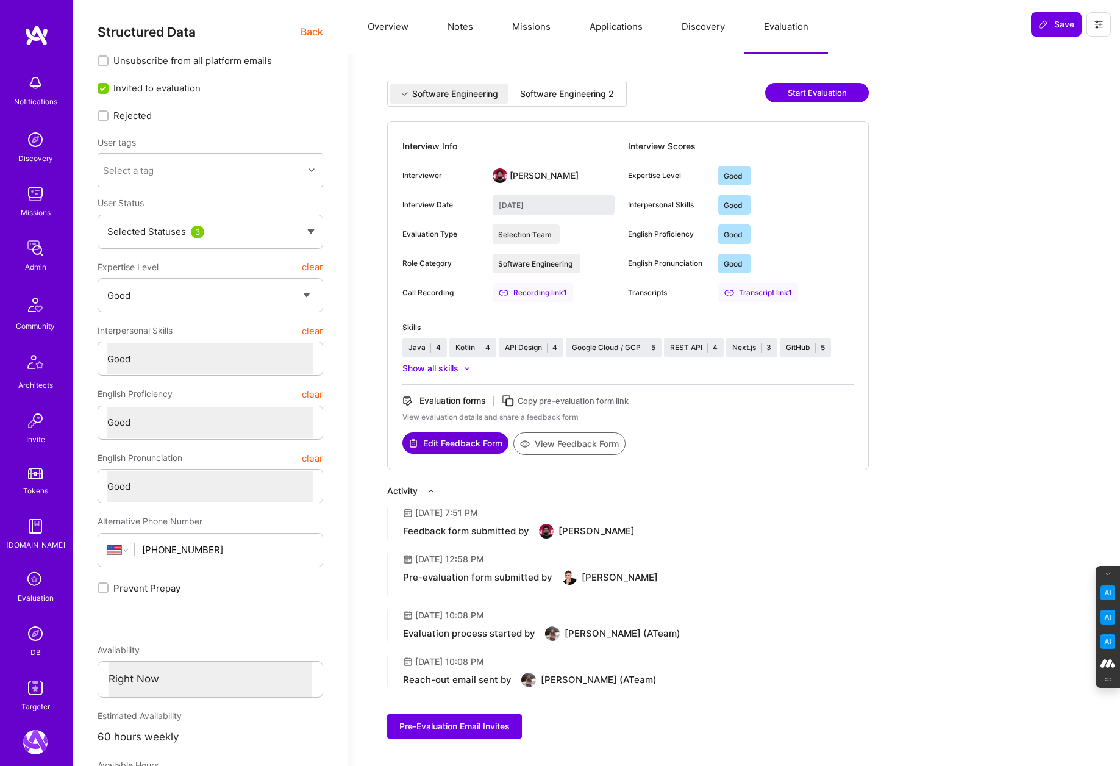
click at [715, 21] on button "Discovery" at bounding box center [703, 27] width 82 height 54
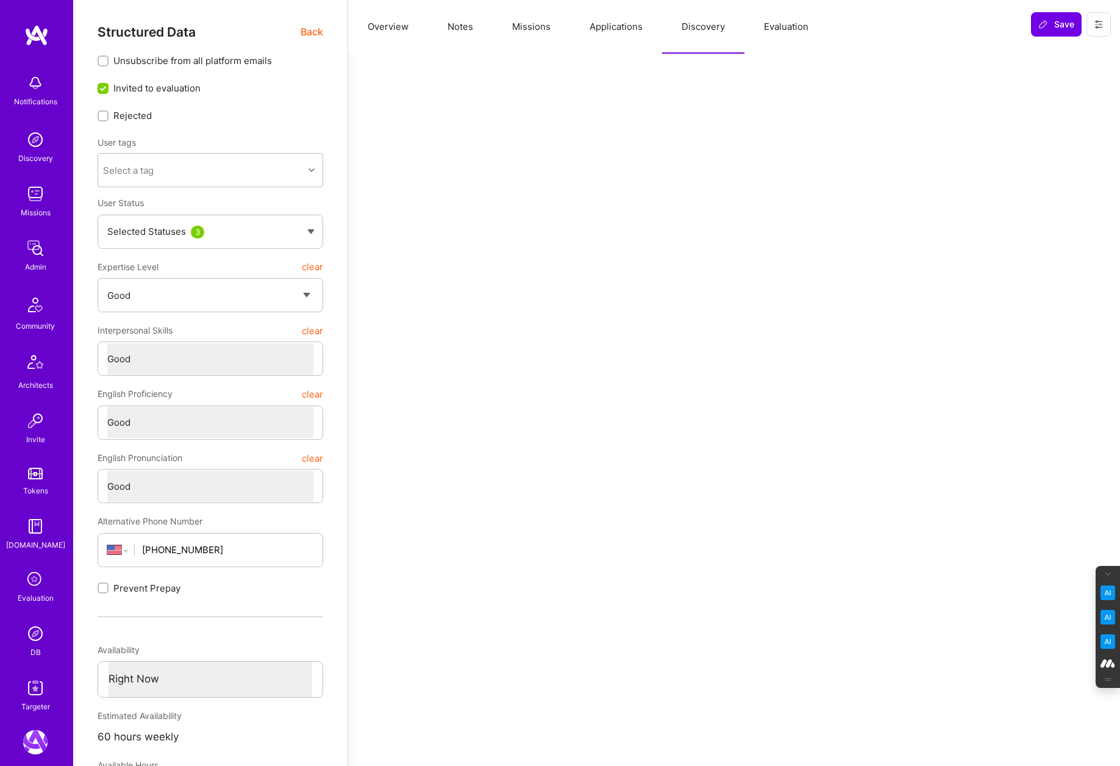
click at [616, 27] on button "Applications" at bounding box center [616, 27] width 92 height 54
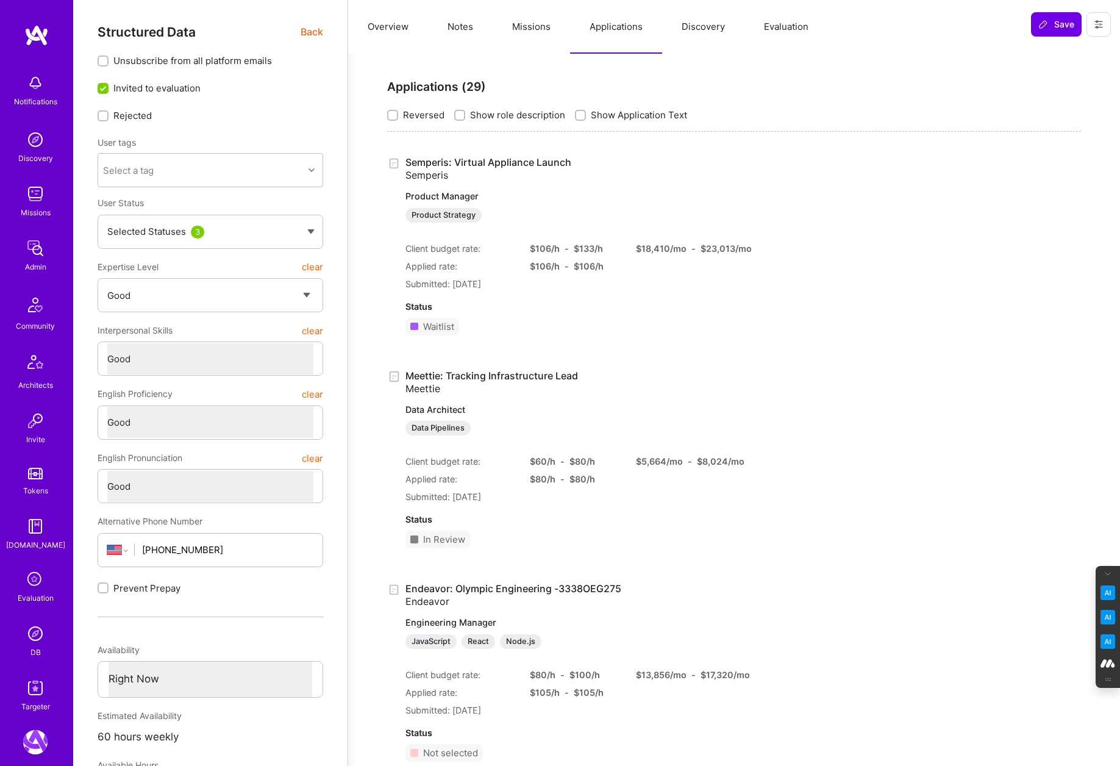
click at [523, 25] on button "Missions" at bounding box center [531, 27] width 77 height 54
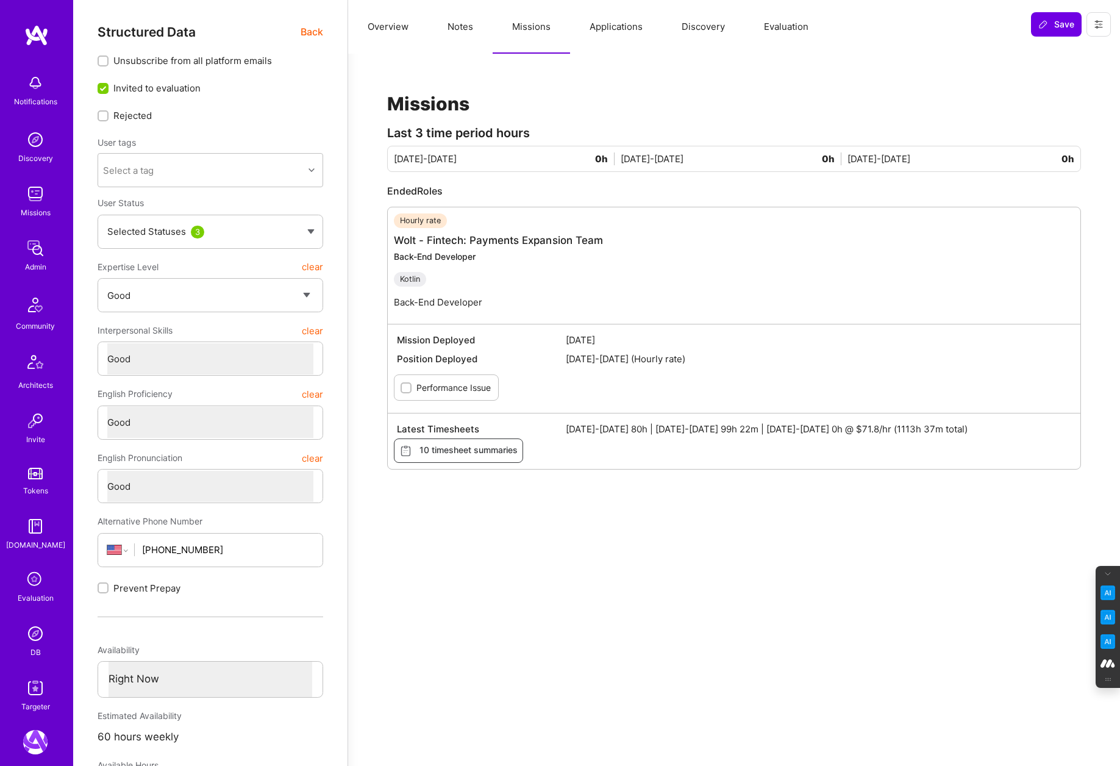
click at [470, 33] on button "Notes" at bounding box center [460, 27] width 65 height 54
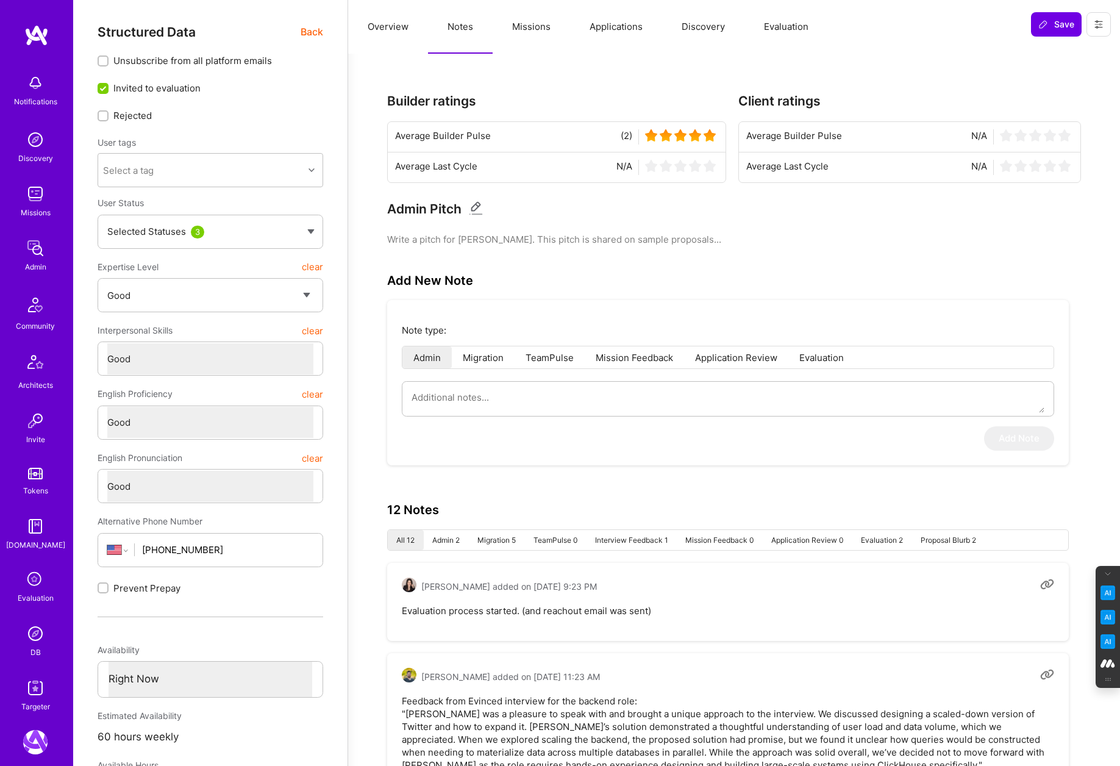
click at [769, 17] on button "Evaluation" at bounding box center [786, 27] width 84 height 54
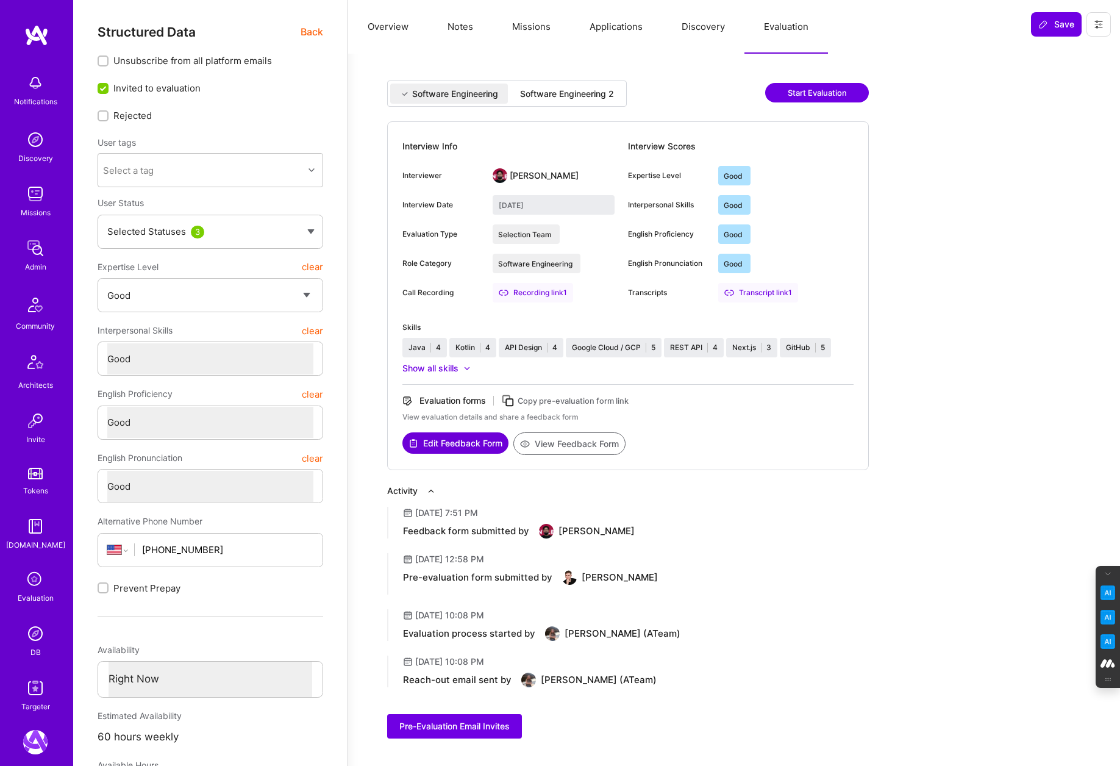
click at [572, 90] on div "Software Engineering 2" at bounding box center [567, 94] width 94 height 12
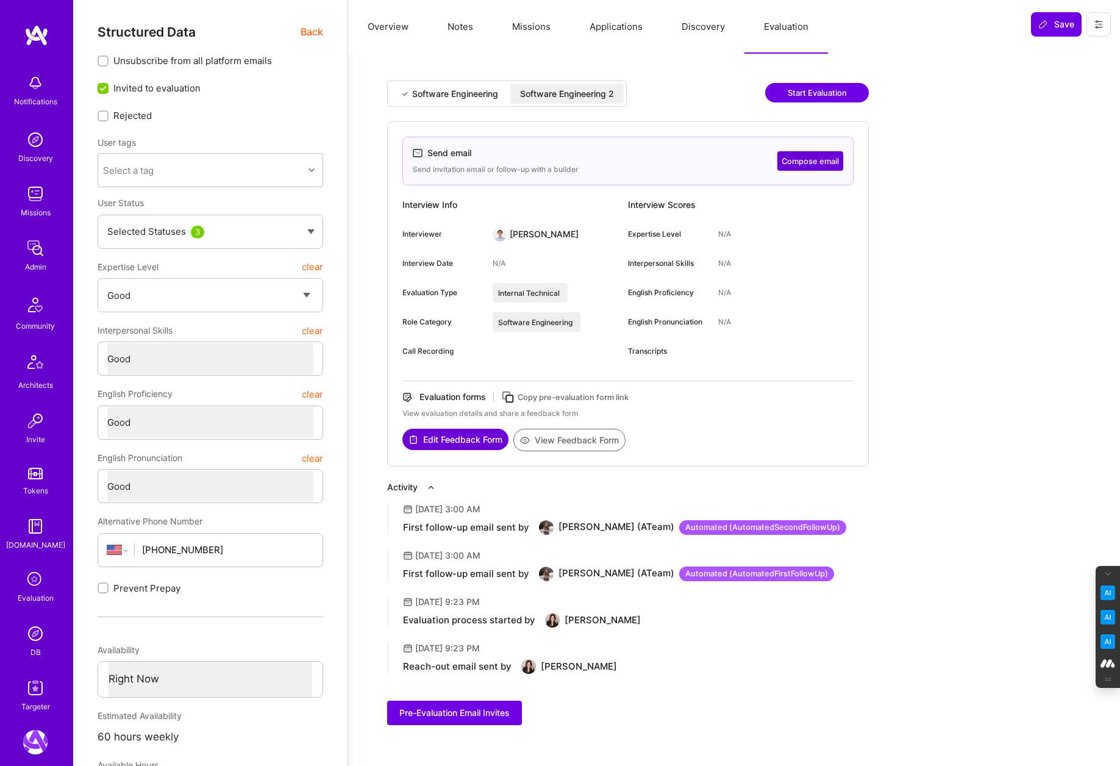
click at [709, 21] on button "Discovery" at bounding box center [703, 27] width 82 height 54
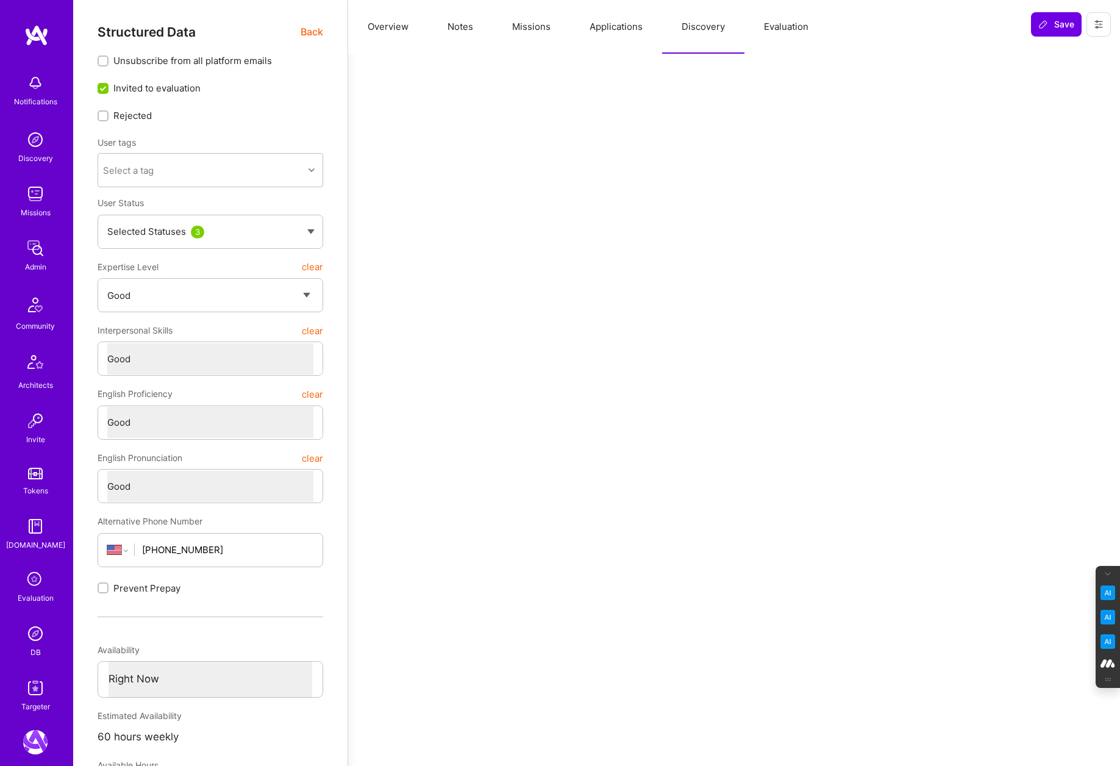
click at [609, 22] on button "Applications" at bounding box center [616, 27] width 92 height 54
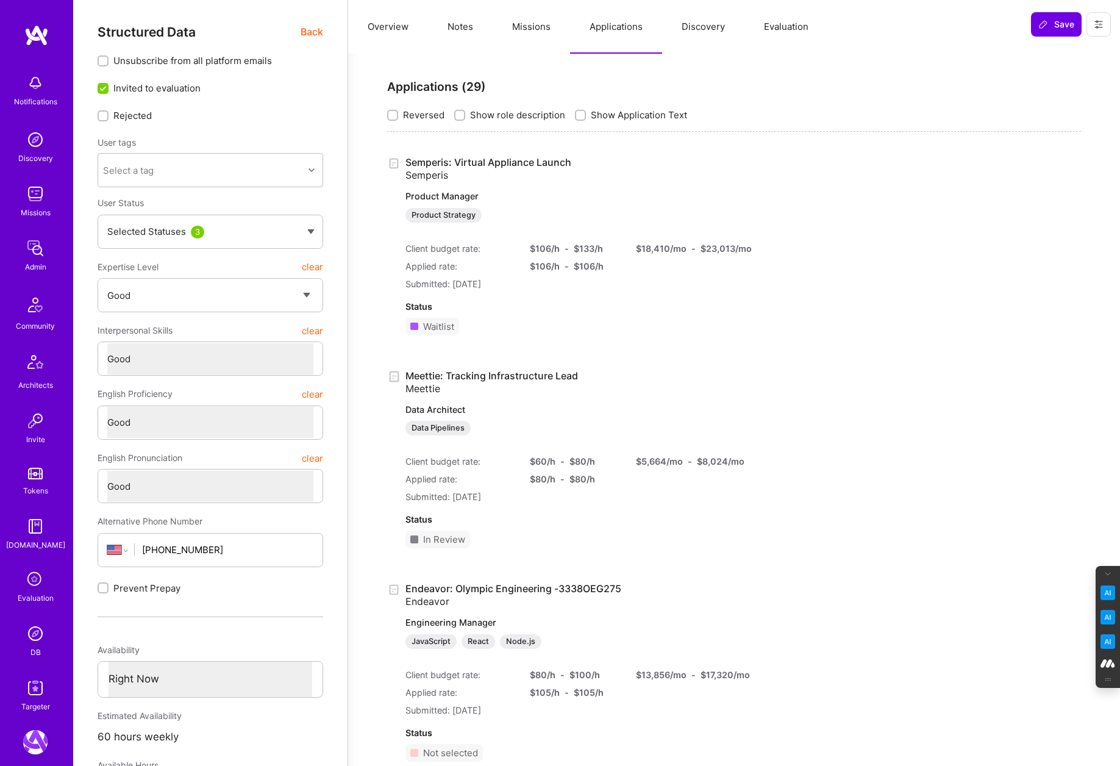
click at [789, 31] on button "Evaluation" at bounding box center [786, 27] width 84 height 54
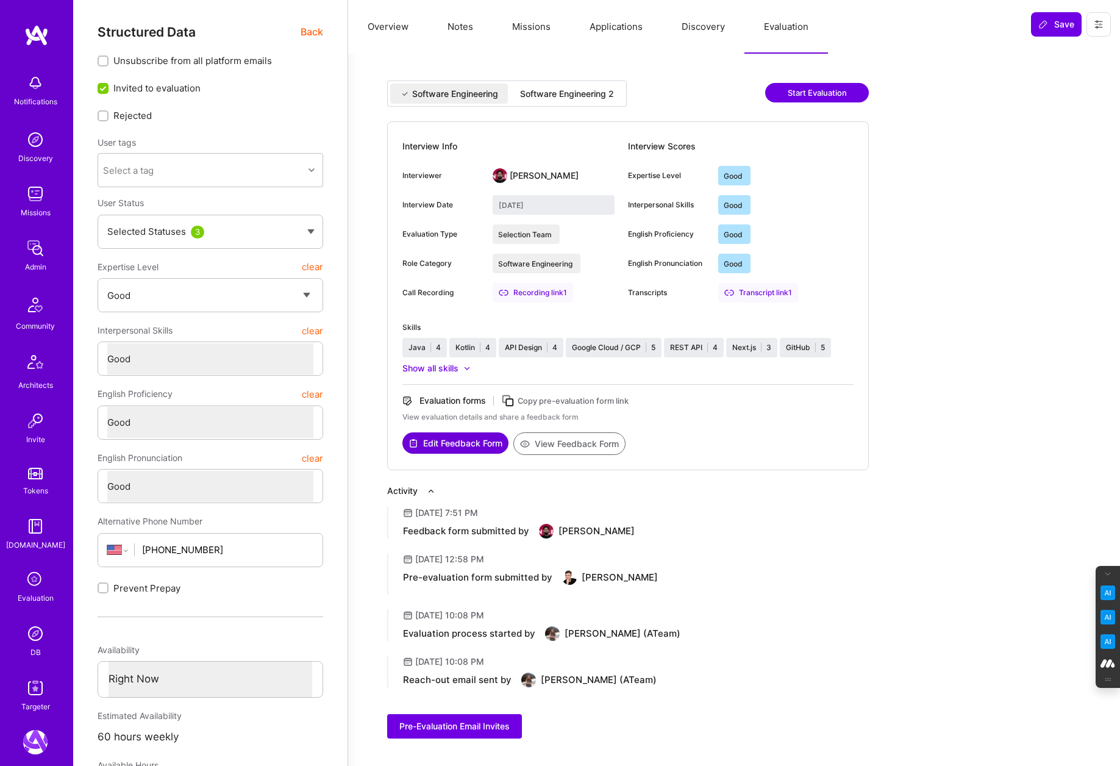
click at [391, 29] on button "Overview" at bounding box center [388, 27] width 80 height 54
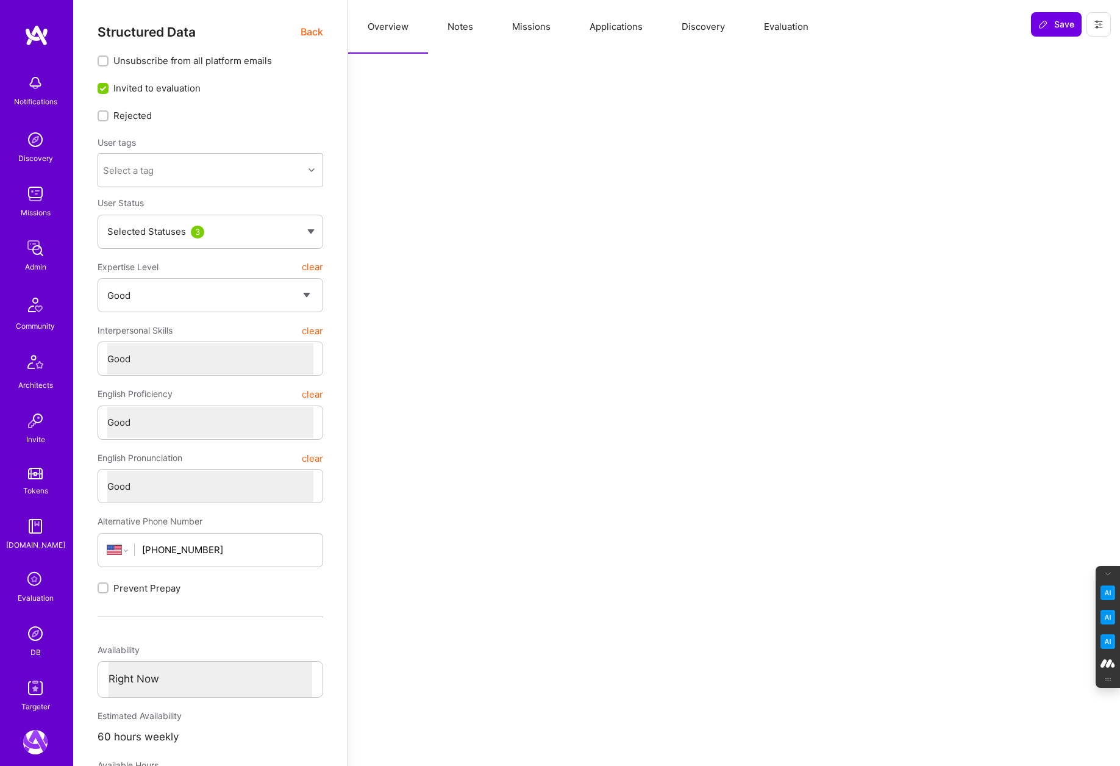
click at [457, 33] on button "Notes" at bounding box center [460, 27] width 65 height 54
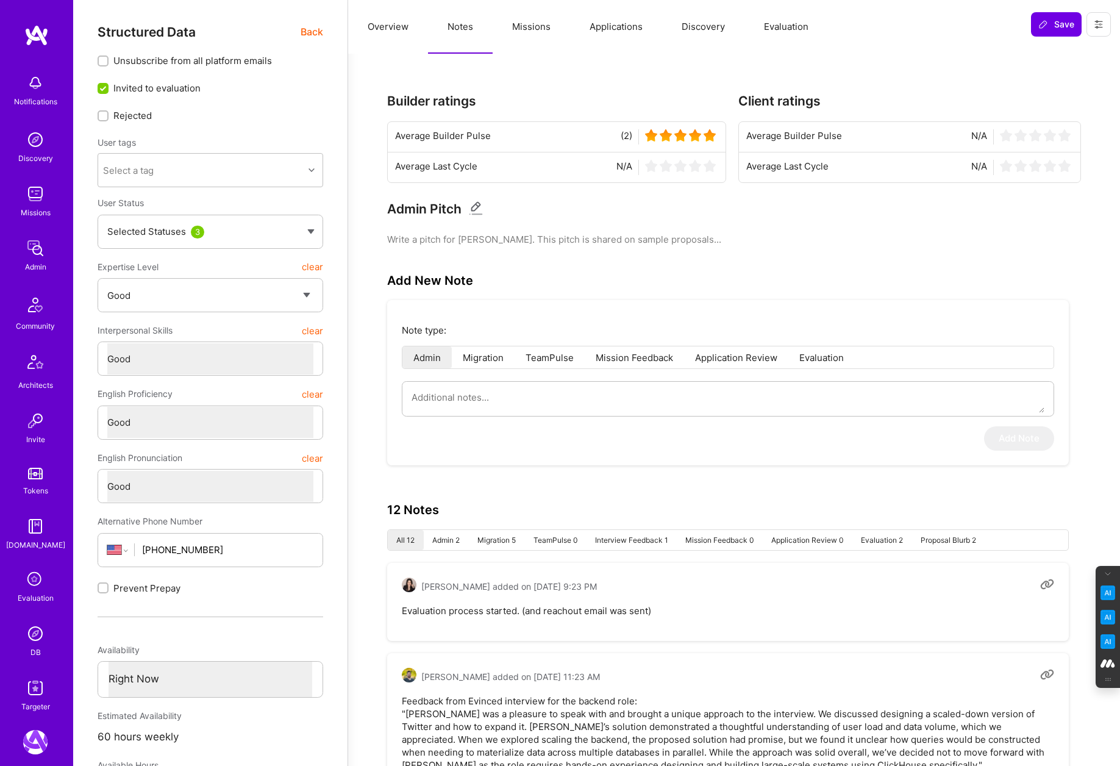
click at [543, 32] on button "Missions" at bounding box center [531, 27] width 77 height 54
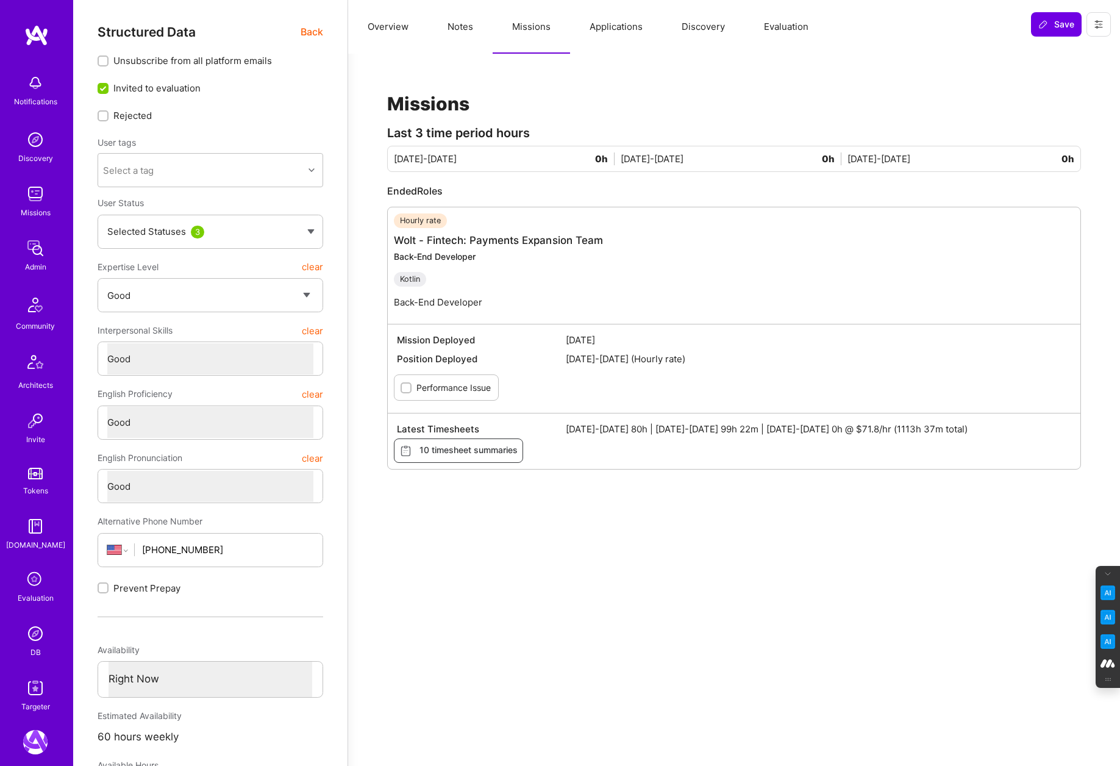
click at [782, 25] on button "Evaluation" at bounding box center [786, 27] width 84 height 54
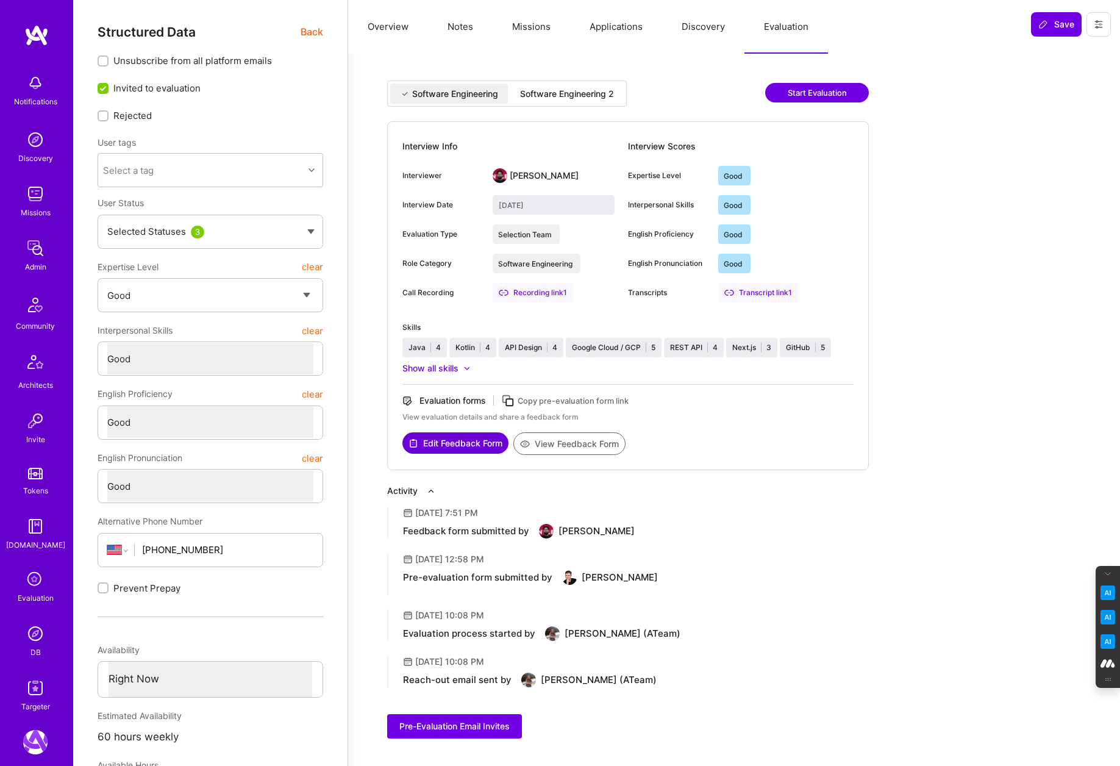
click at [825, 86] on button "Start Evaluation" at bounding box center [817, 93] width 104 height 20
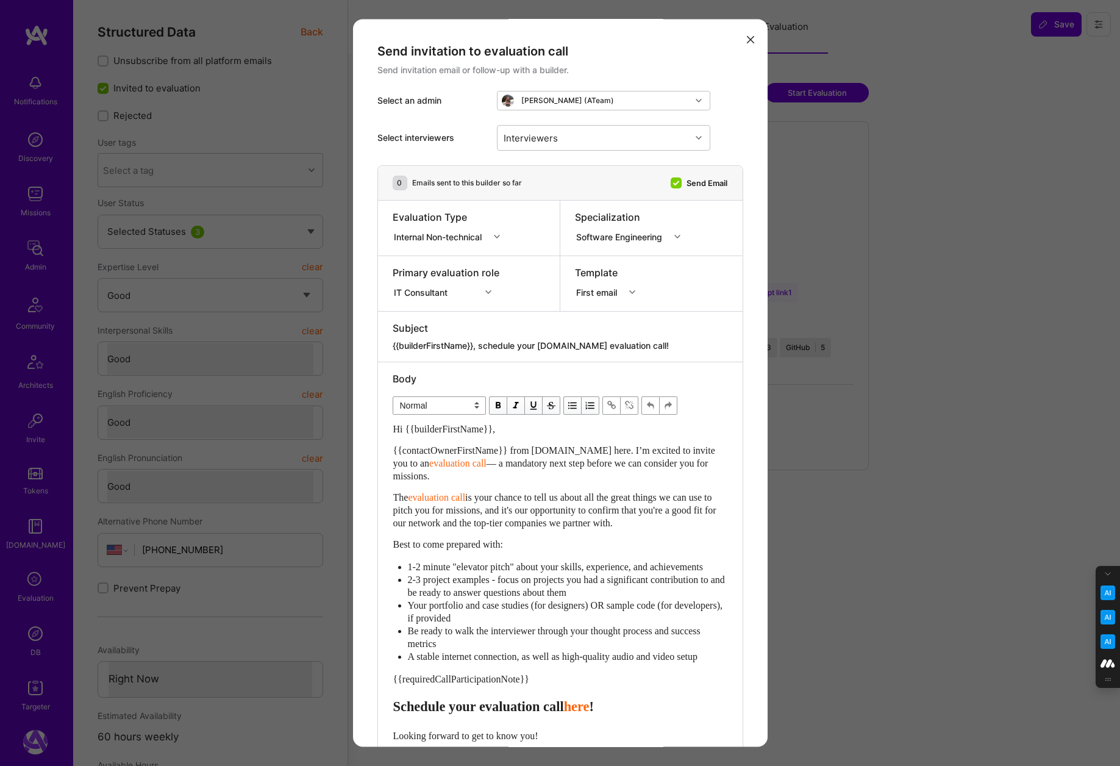
click at [490, 289] on icon "modal" at bounding box center [488, 292] width 6 height 6
click at [566, 318] on div "Subject {{builderFirstName}}, schedule your A.Team evaluation call!" at bounding box center [560, 337] width 365 height 50
click at [750, 36] on icon "modal" at bounding box center [750, 39] width 7 height 7
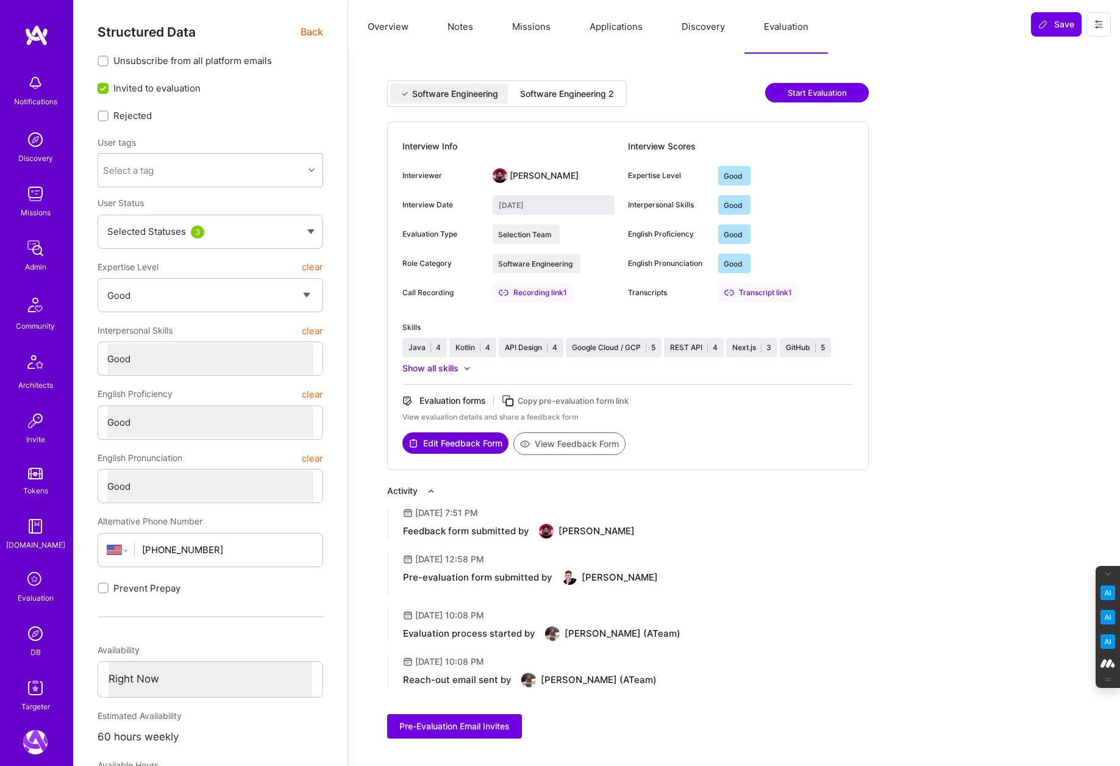
click at [524, 22] on button "Missions" at bounding box center [531, 27] width 77 height 54
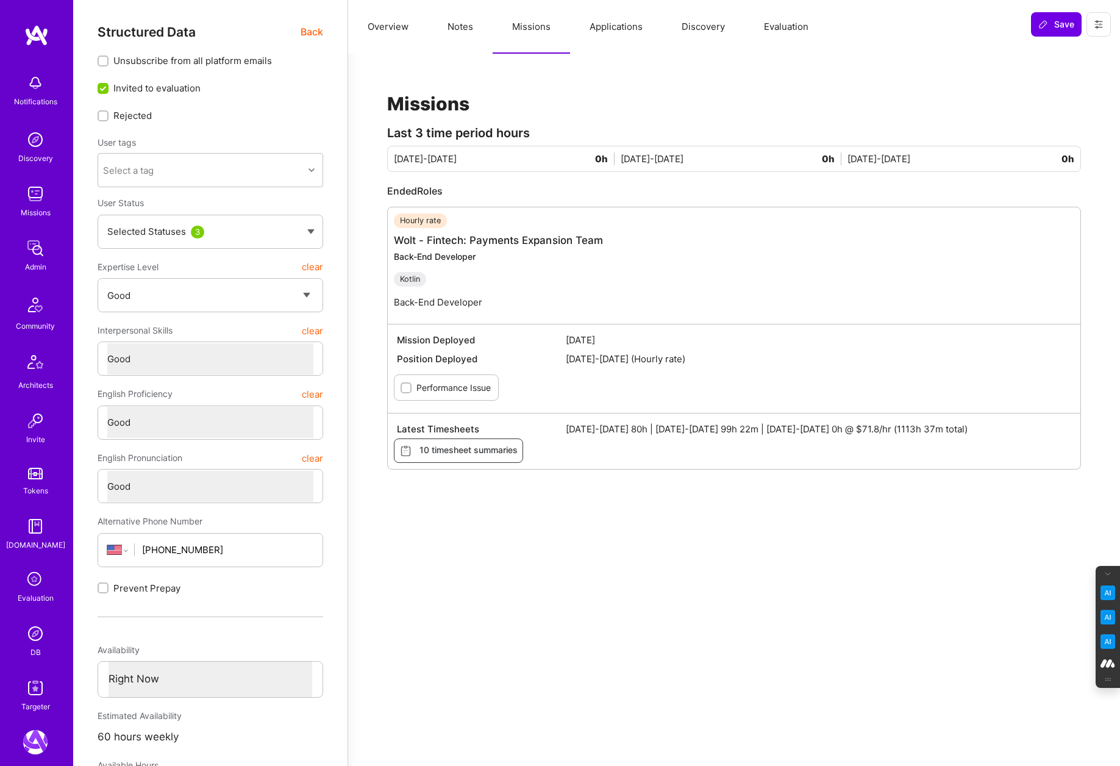
click at [621, 31] on button "Applications" at bounding box center [616, 27] width 92 height 54
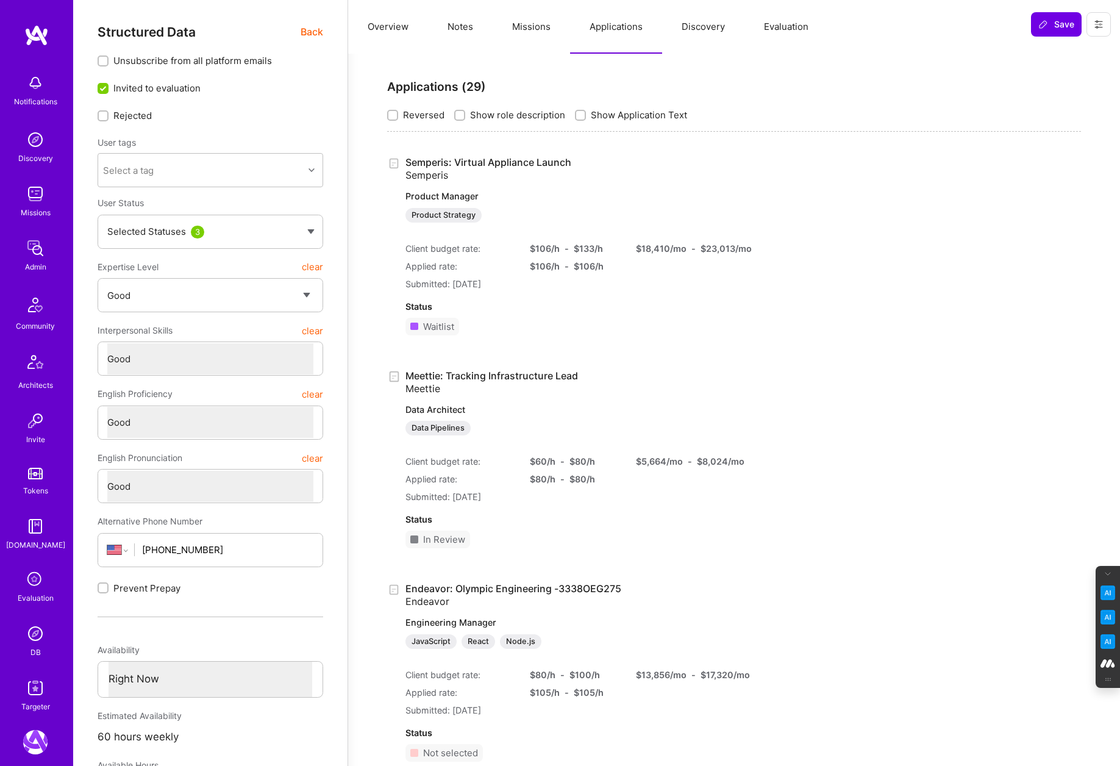
click at [712, 31] on button "Discovery" at bounding box center [703, 27] width 82 height 54
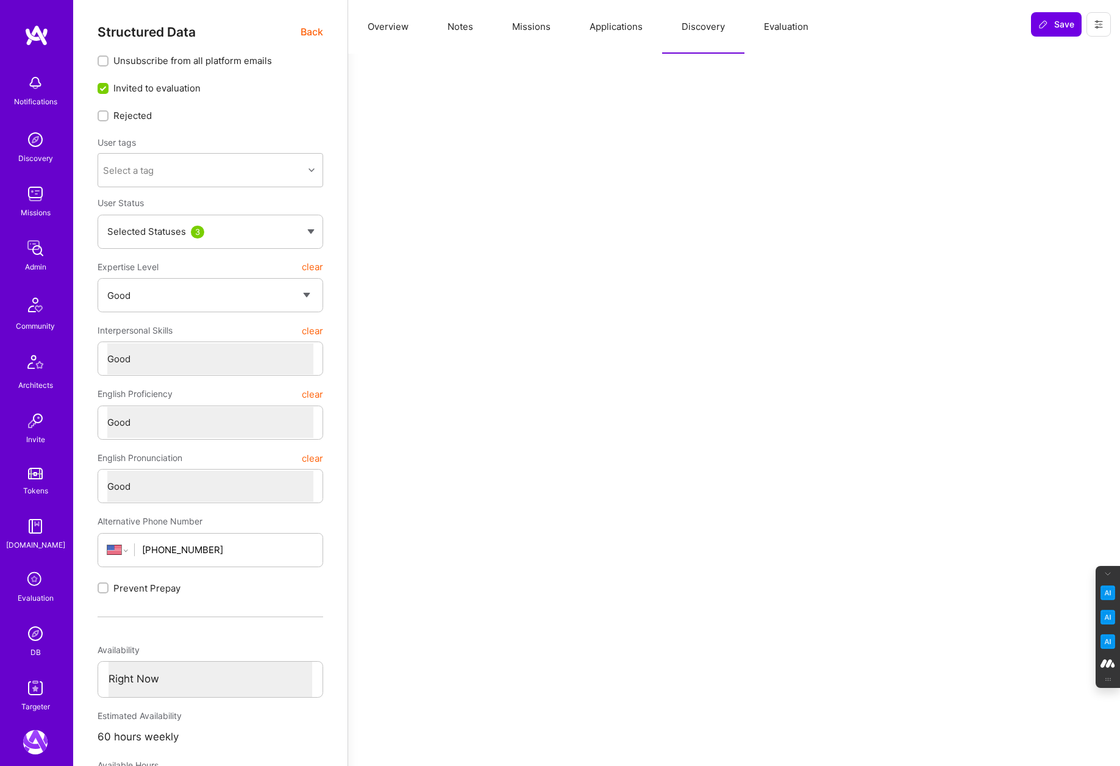
click at [781, 25] on button "Evaluation" at bounding box center [786, 27] width 84 height 54
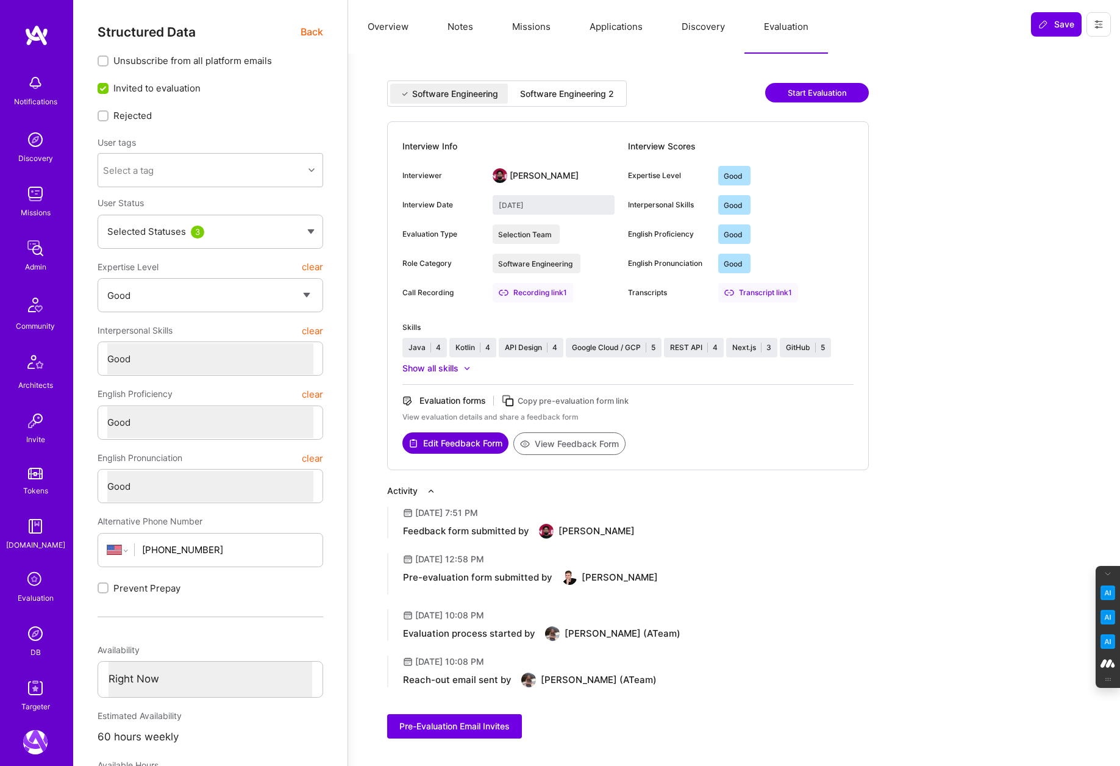
click at [524, 27] on button "Missions" at bounding box center [531, 27] width 77 height 54
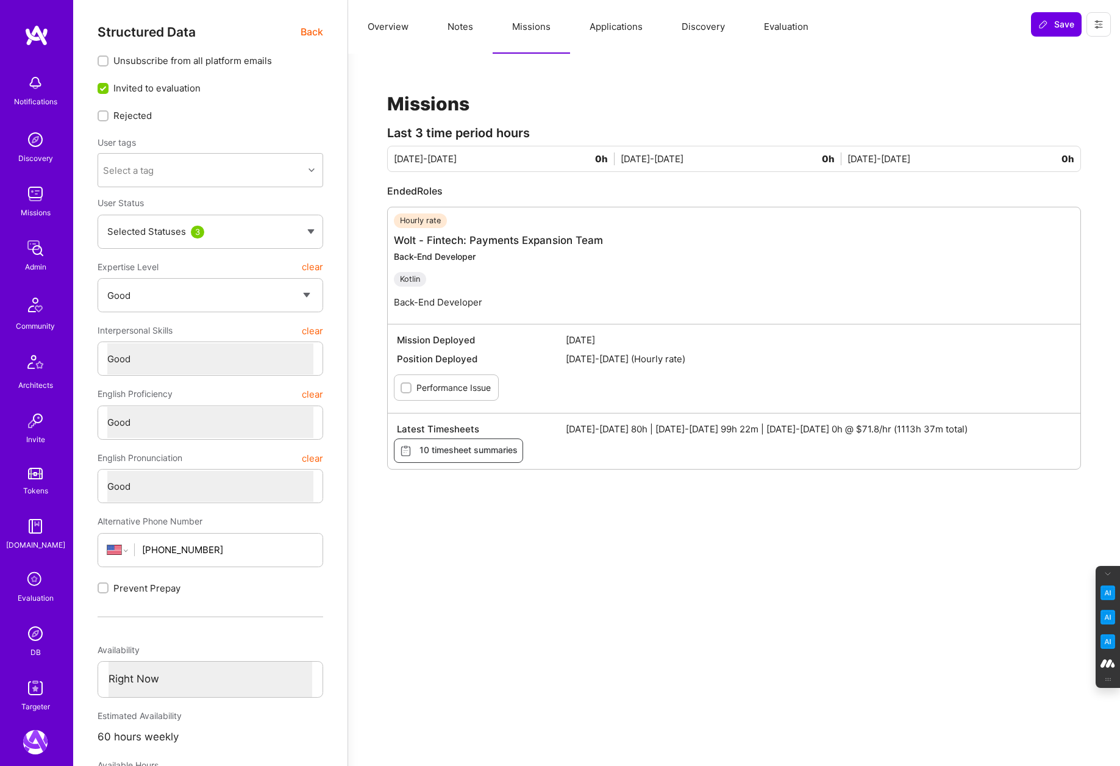
click at [459, 30] on button "Notes" at bounding box center [460, 27] width 65 height 54
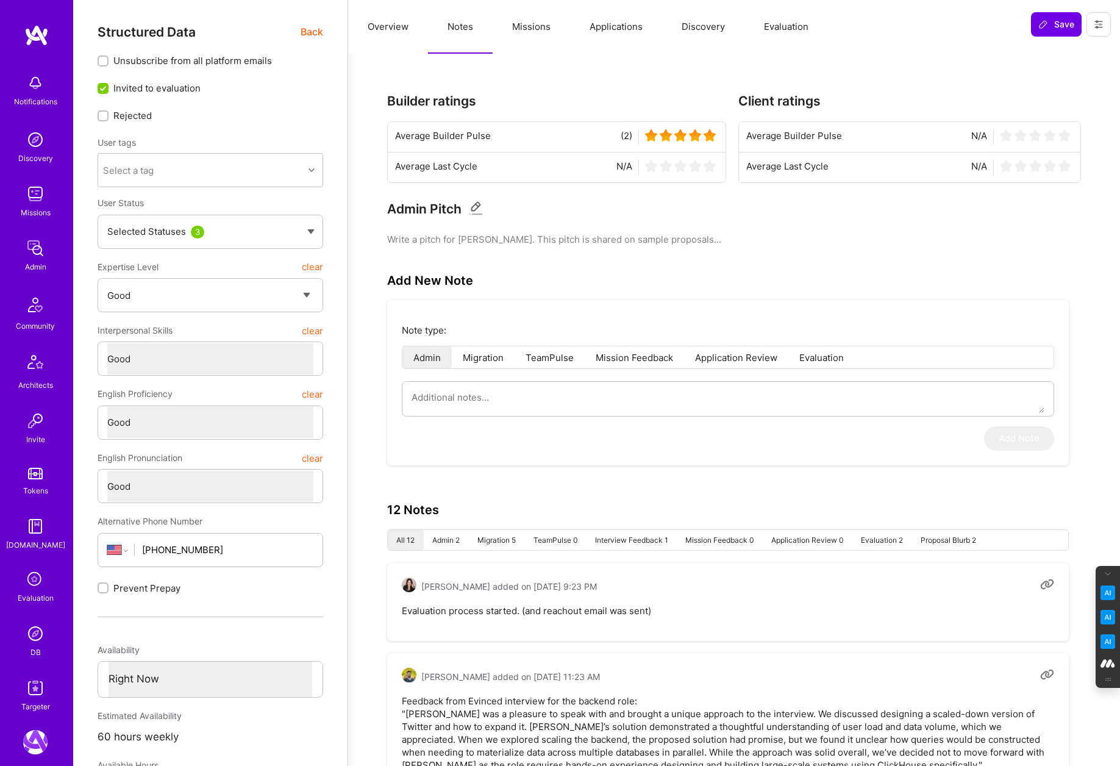
click at [541, 21] on button "Missions" at bounding box center [531, 27] width 77 height 54
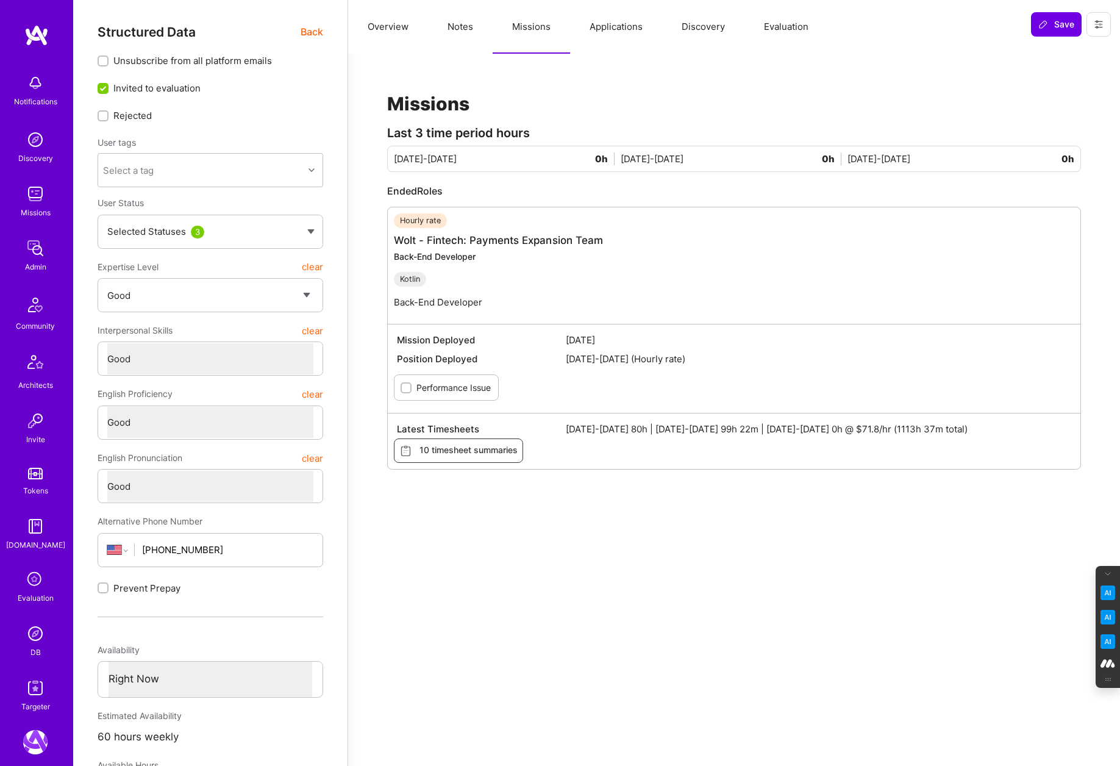
click at [608, 40] on button "Applications" at bounding box center [616, 27] width 92 height 54
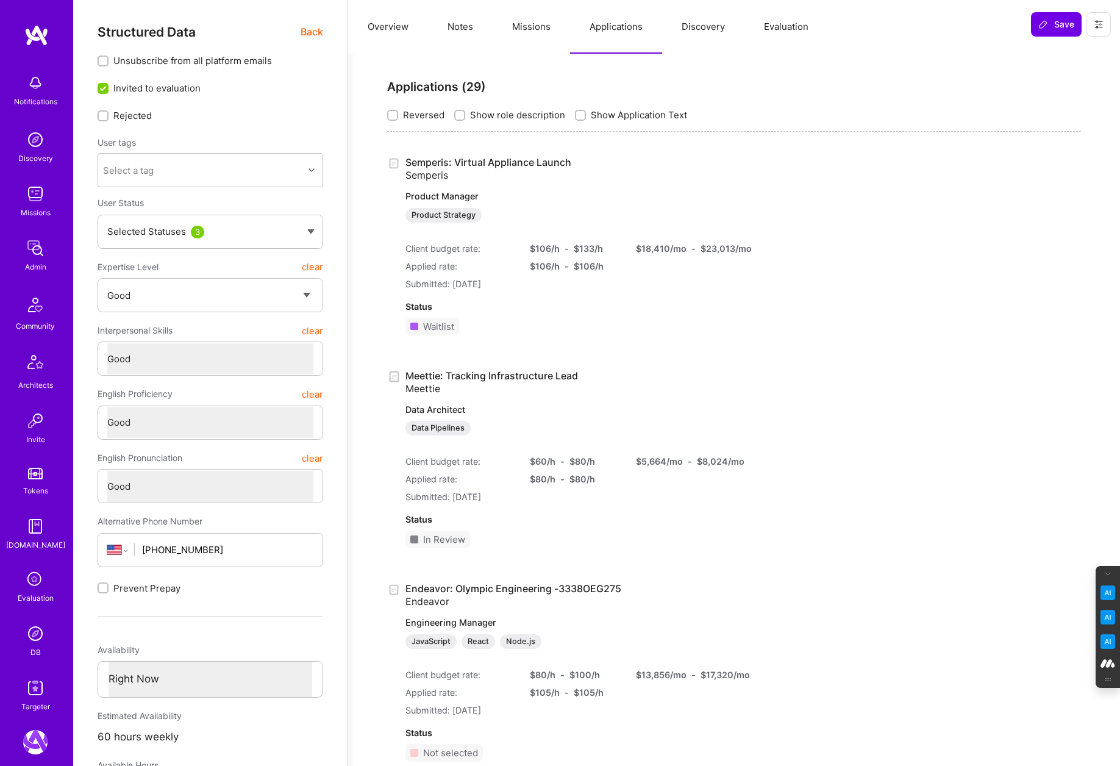
click at [523, 21] on button "Missions" at bounding box center [531, 27] width 77 height 54
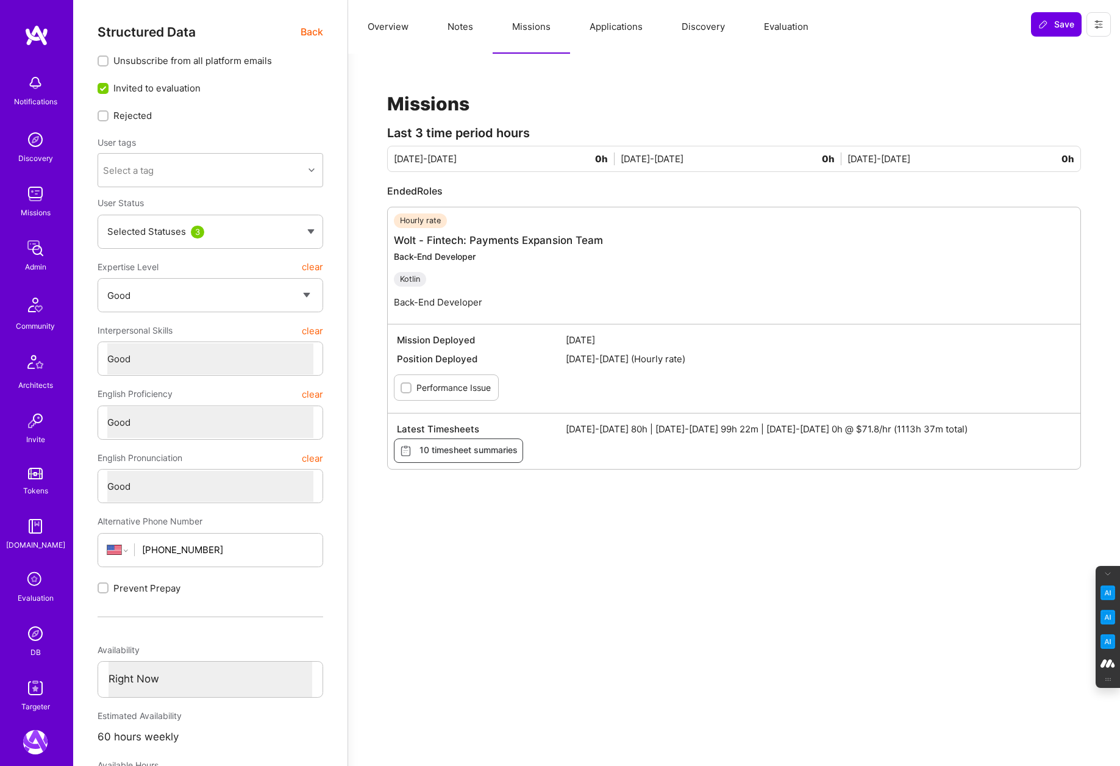
click at [627, 27] on button "Applications" at bounding box center [616, 27] width 92 height 54
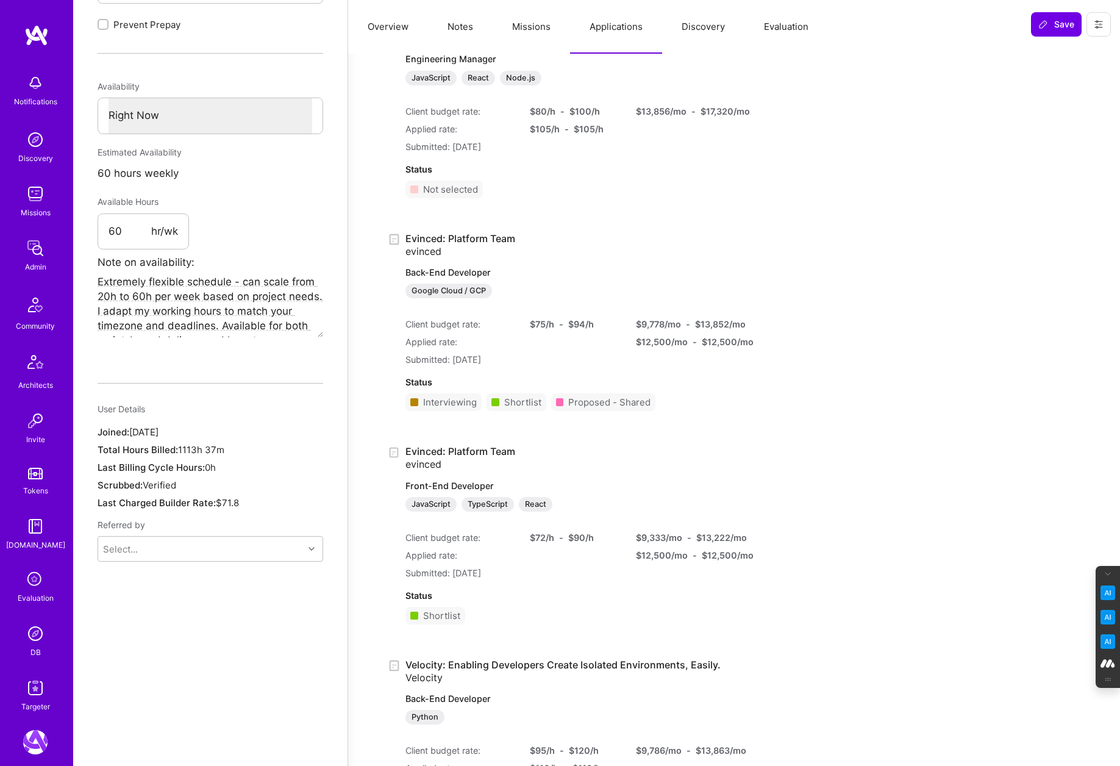
scroll to position [564, 0]
click at [533, 25] on button "Missions" at bounding box center [531, 27] width 77 height 54
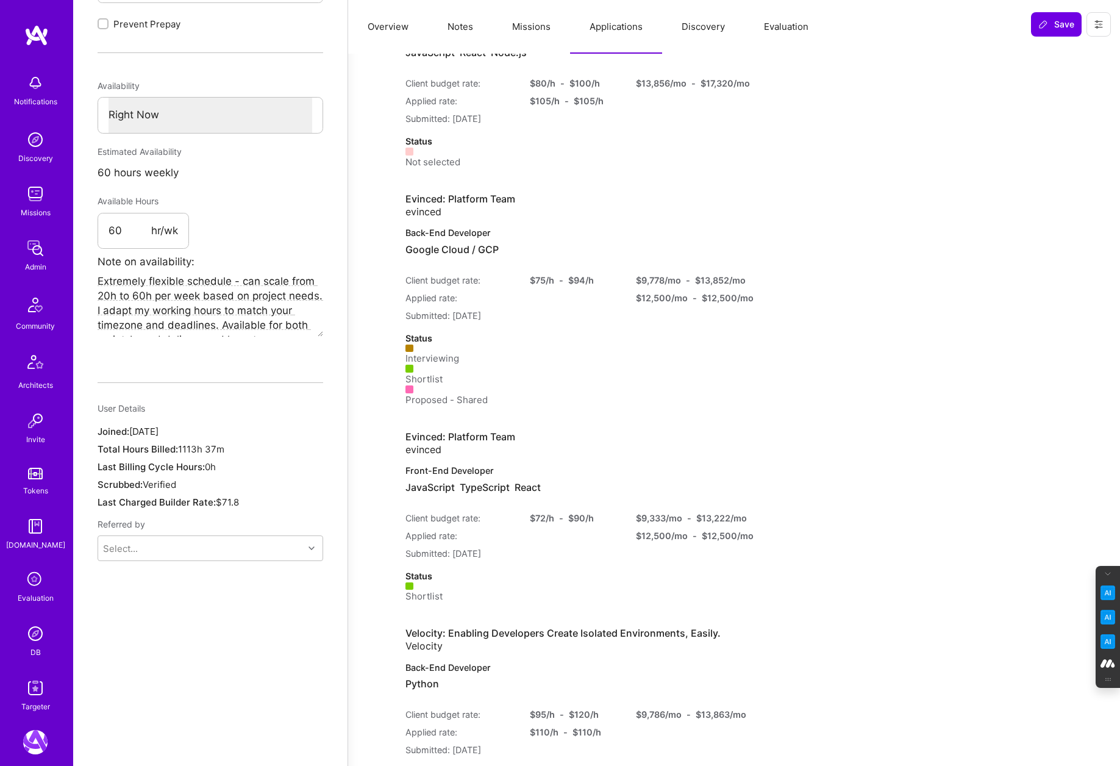
scroll to position [391, 0]
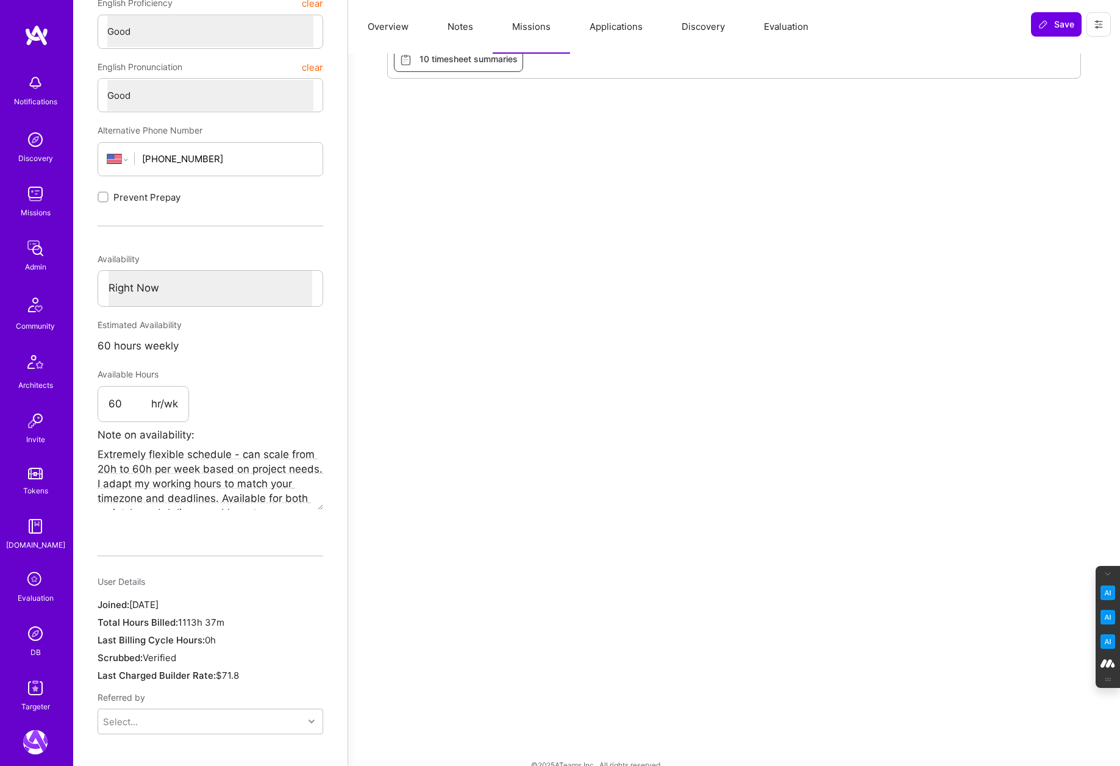
click at [460, 26] on button "Notes" at bounding box center [460, 27] width 65 height 54
type textarea "x"
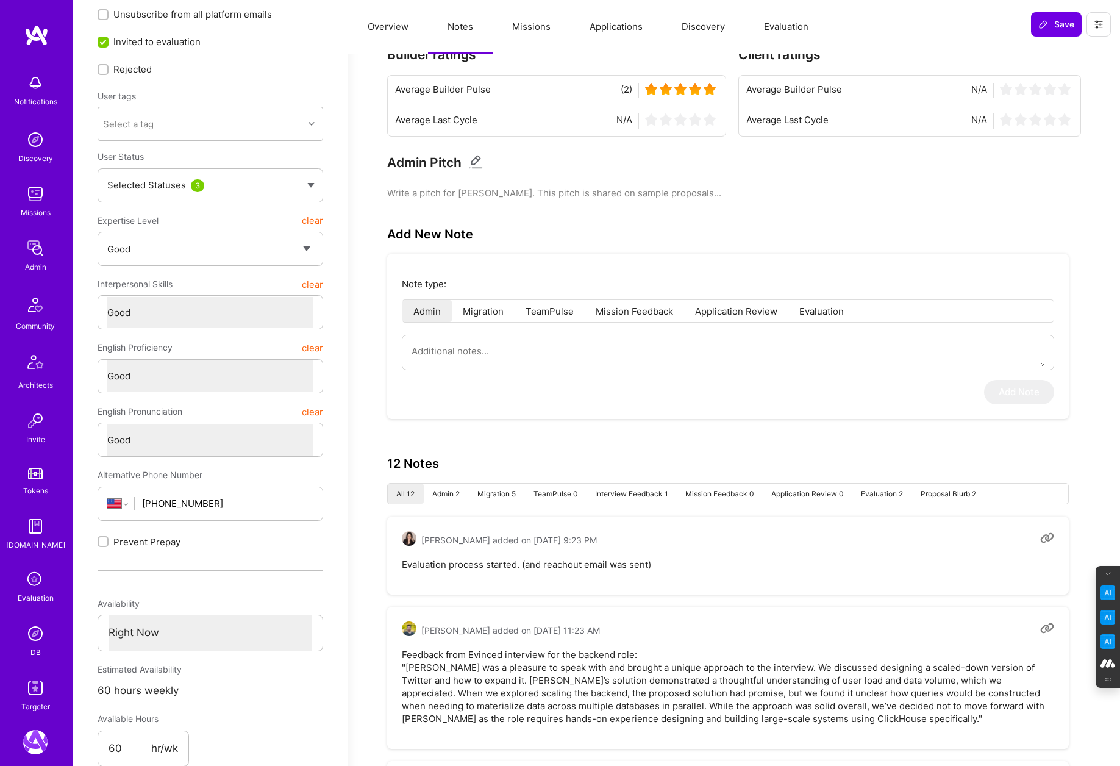
scroll to position [0, 0]
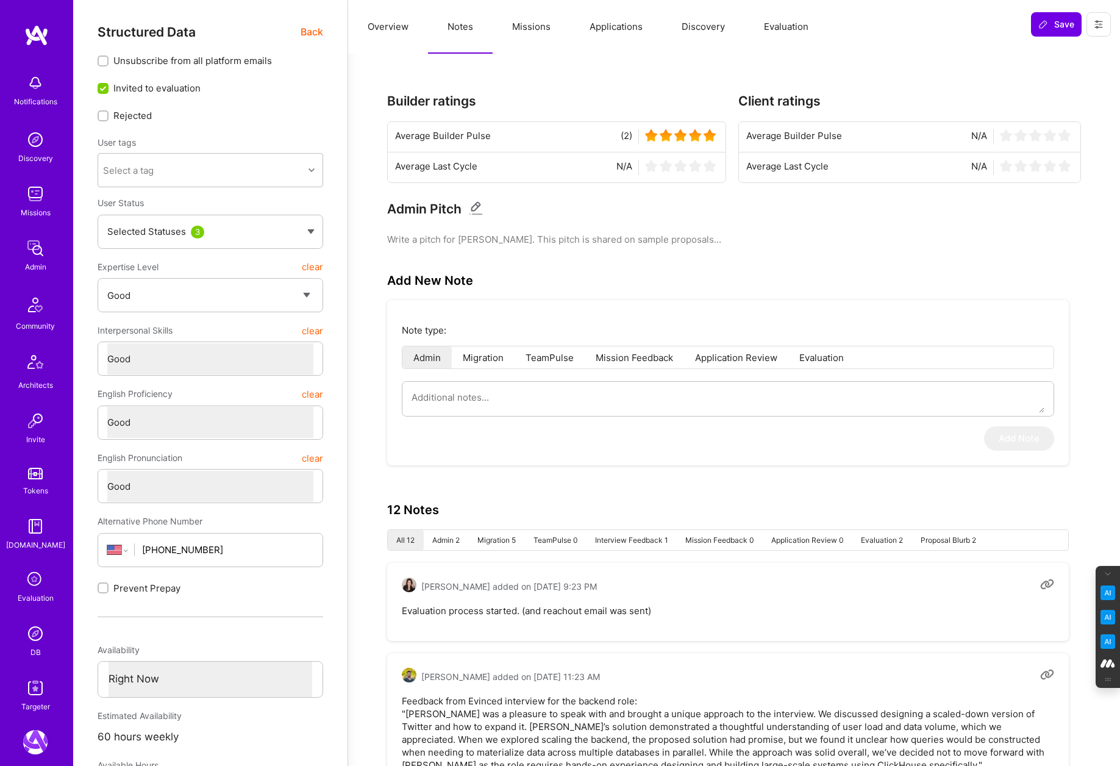
click at [1100, 17] on button at bounding box center [1098, 24] width 24 height 24
click at [1032, 48] on button "Login as Lars" at bounding box center [1046, 52] width 129 height 31
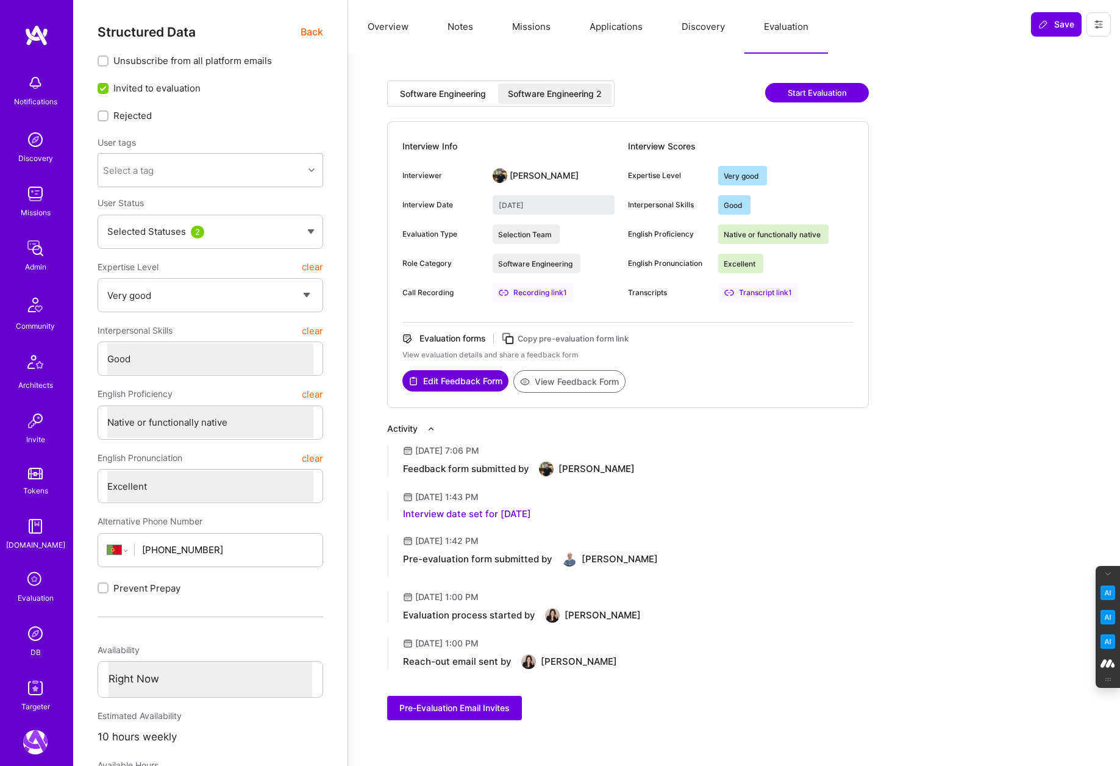
select select "5"
select select "4"
select select "7"
select select "PT"
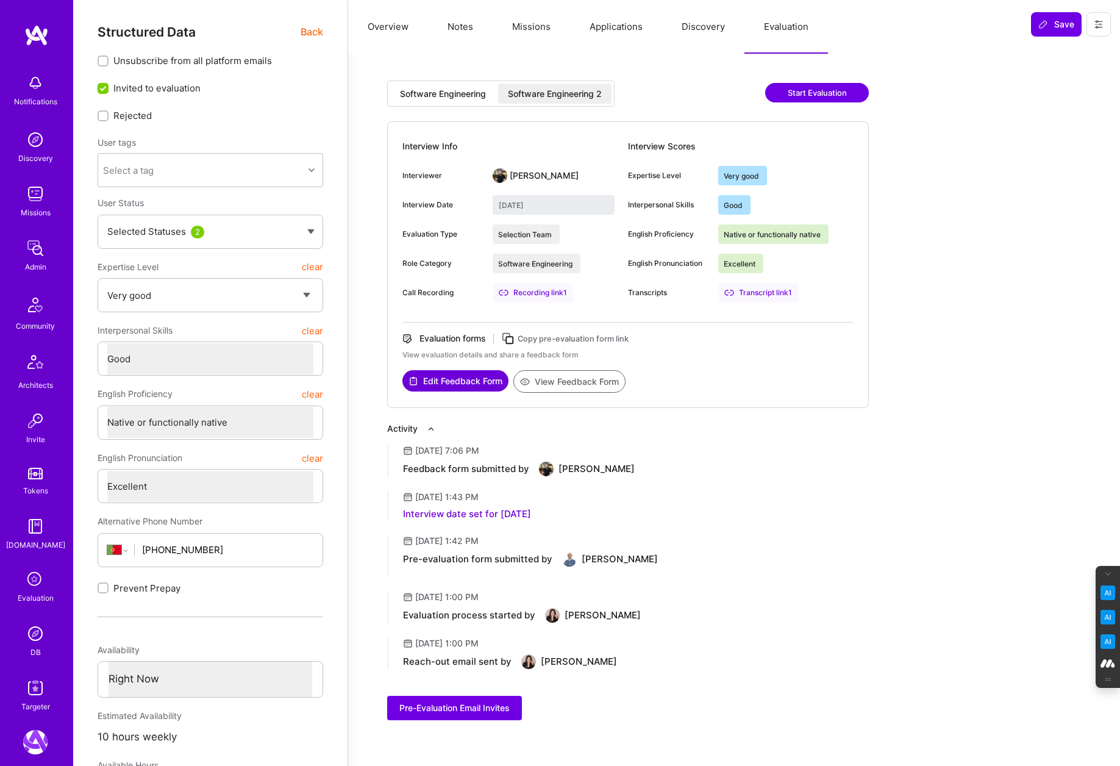
select select "Right Now"
click at [321, 34] on span "Back" at bounding box center [312, 31] width 23 height 15
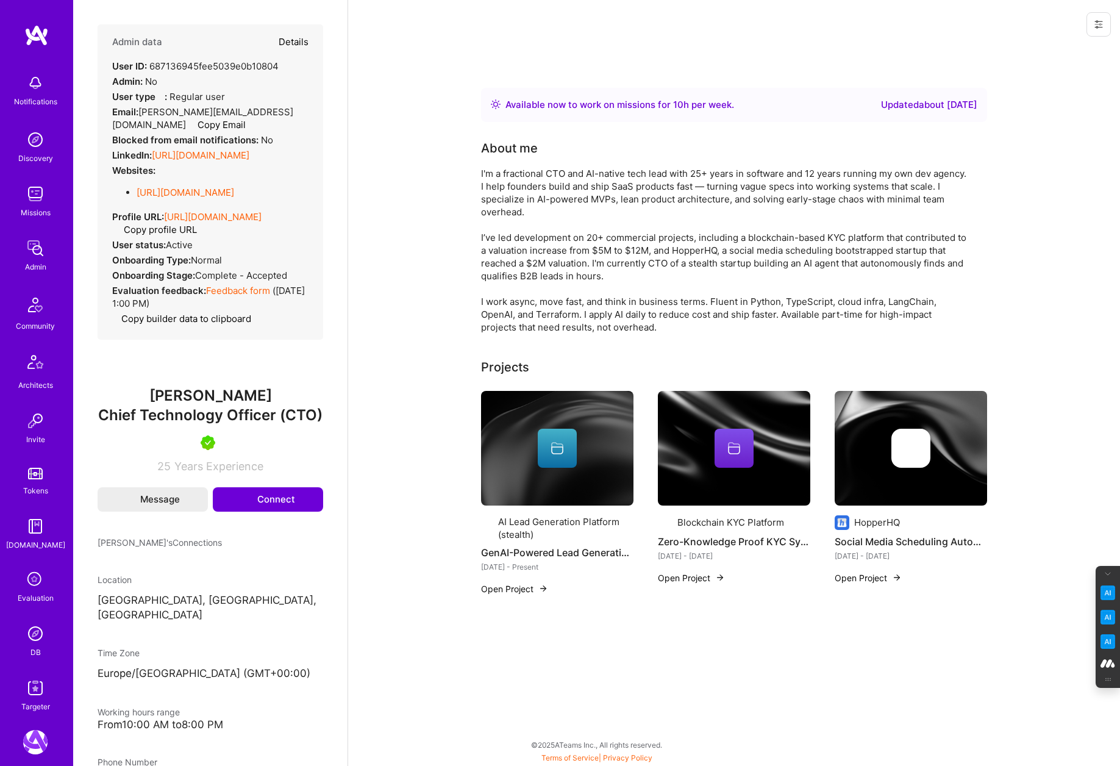
click at [30, 196] on img at bounding box center [35, 194] width 24 height 24
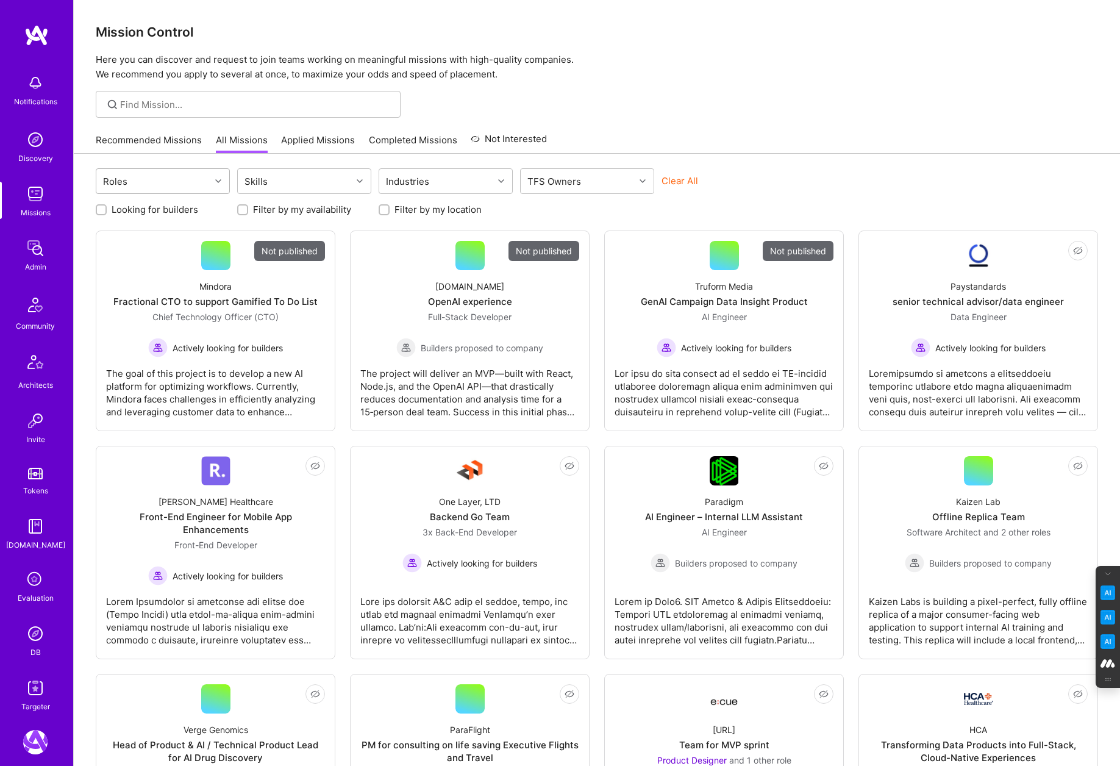
click at [158, 177] on div "Roles" at bounding box center [153, 181] width 114 height 24
type input "proj"
click at [106, 209] on input "checkbox" at bounding box center [109, 213] width 9 height 9
checkbox input "false"
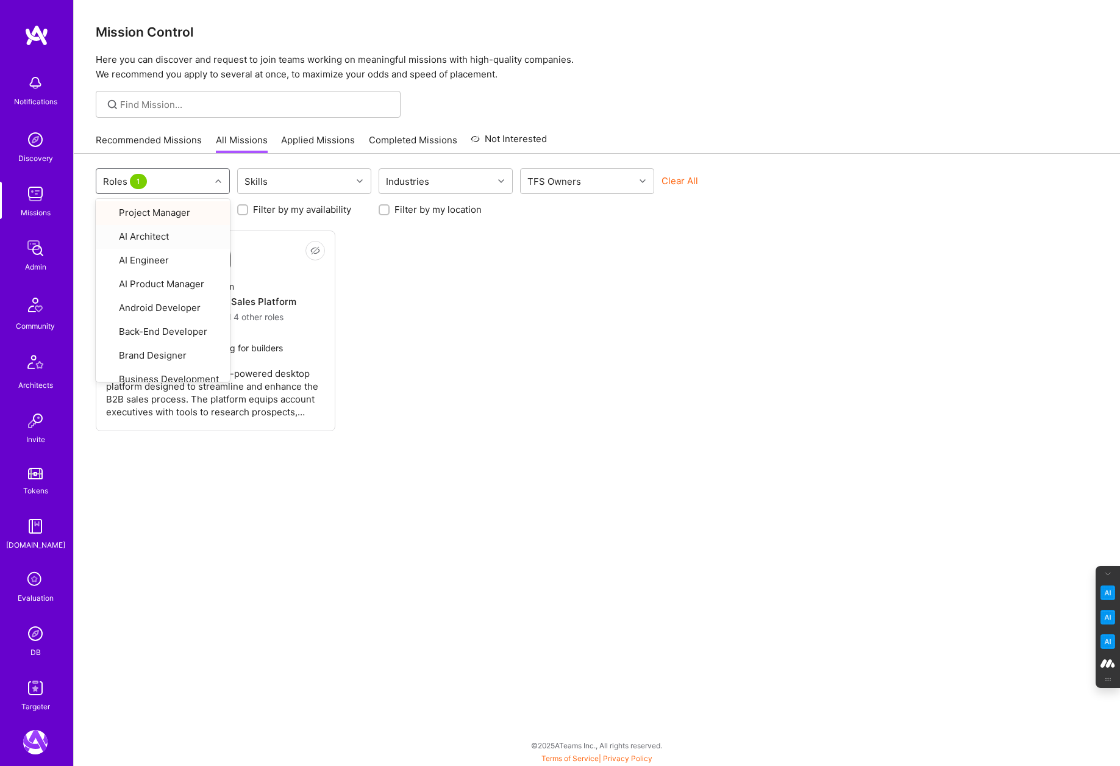
click at [511, 316] on div "Not Interested AnyTeam Team for AI-Powered Sales Platform Project Manager and 4…" at bounding box center [597, 330] width 1002 height 201
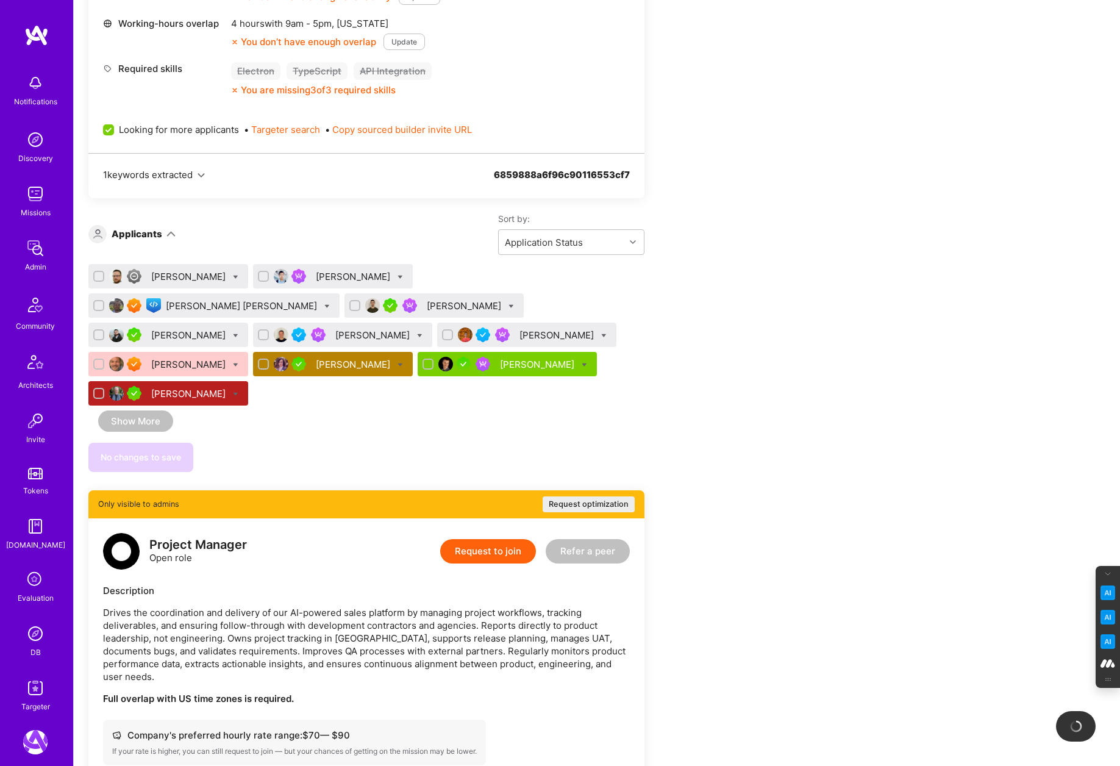
scroll to position [1493, 0]
